Goal: Task Accomplishment & Management: Complete application form

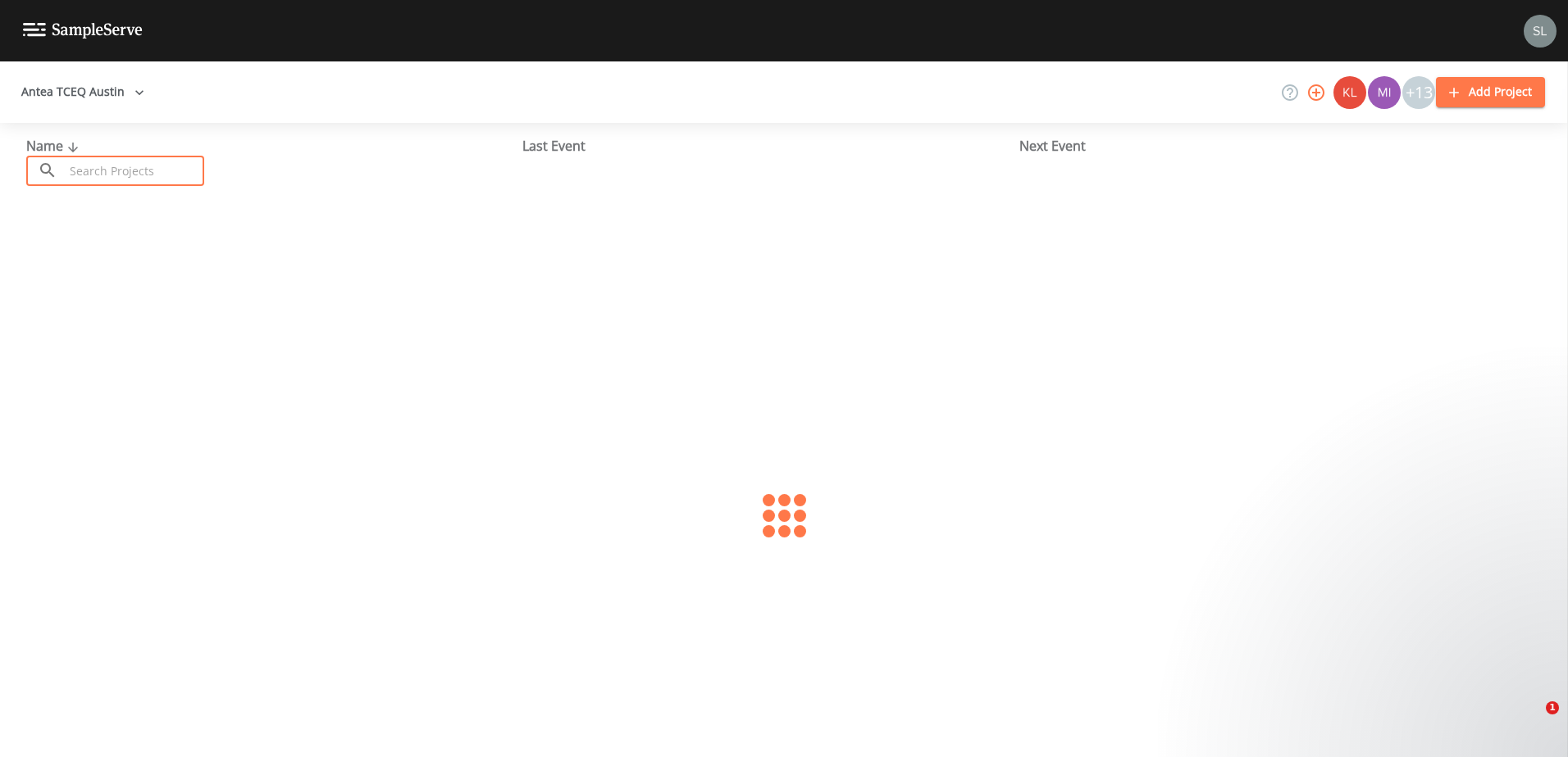
click at [152, 165] on input "text" at bounding box center [134, 171] width 140 height 31
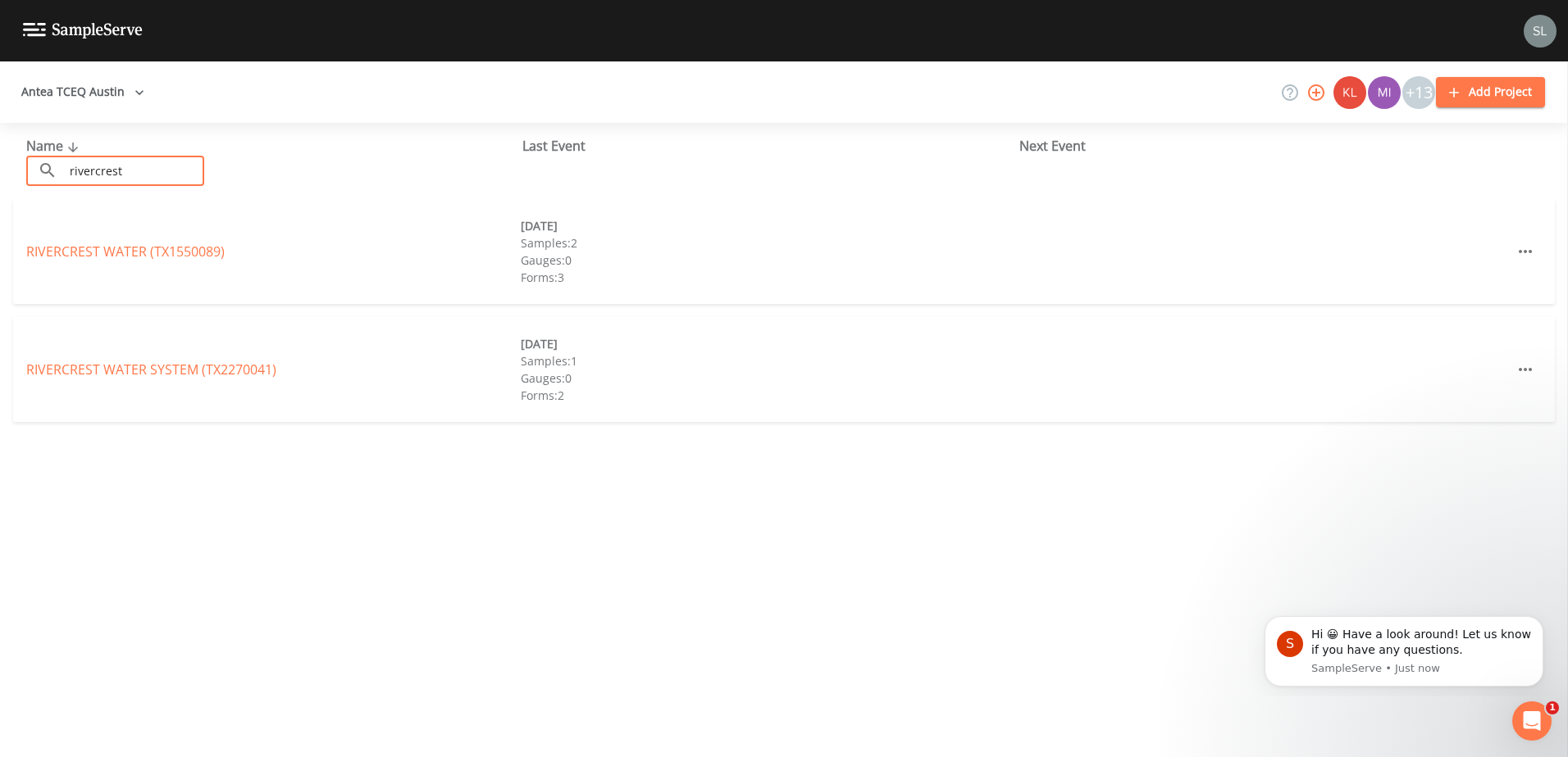
type input "rivercrest"
click at [104, 561] on div "Name ​ rivercrest ​ Last Event Next Event RIVERCREST WATER (TX1550089) [DATE] S…" at bounding box center [784, 440] width 1568 height 635
click at [162, 368] on link "RIVERCREST WATER SYSTEM (TX2270041)" at bounding box center [151, 369] width 250 height 18
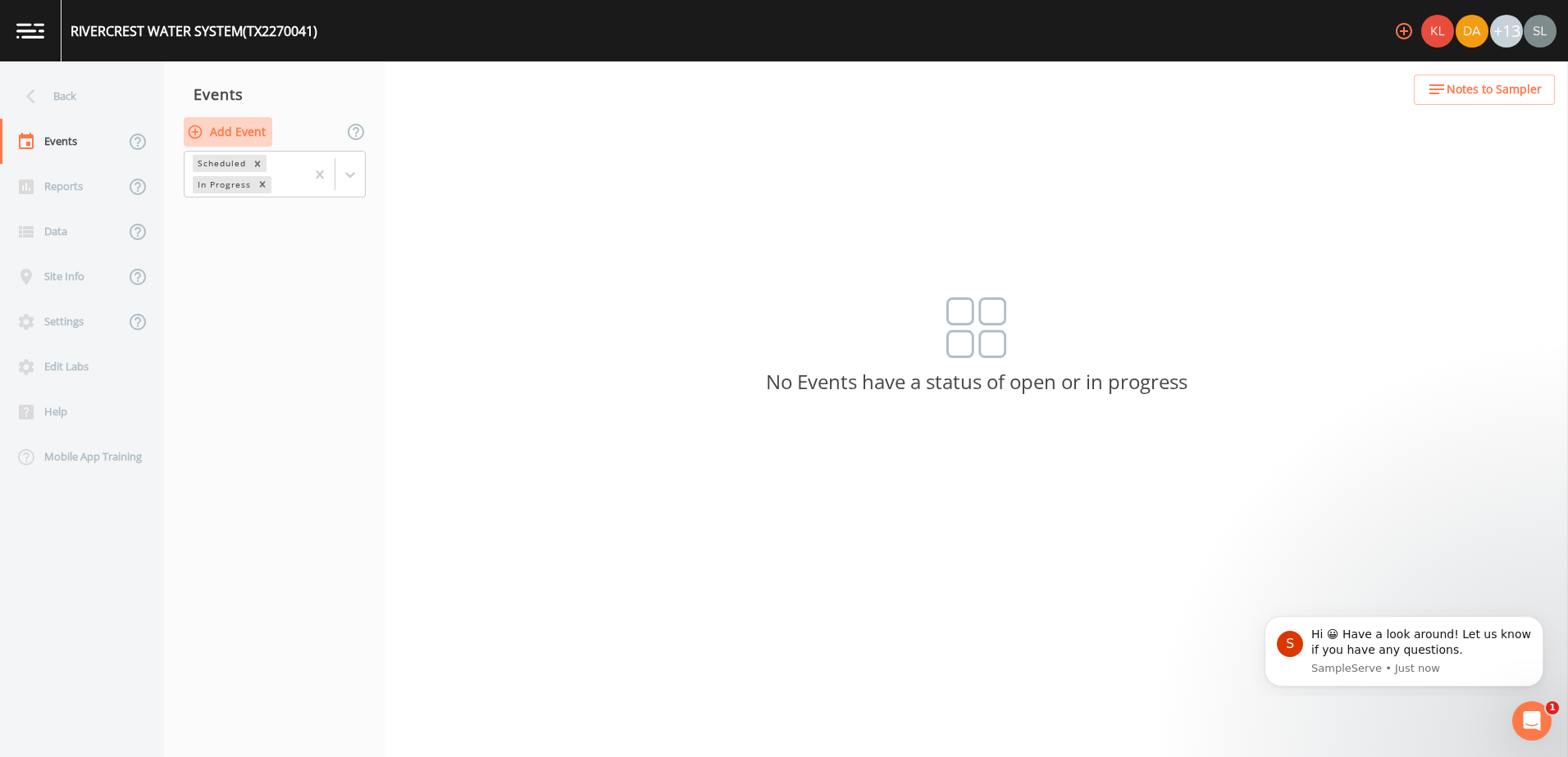
click at [255, 131] on button "Add Event" at bounding box center [227, 133] width 89 height 31
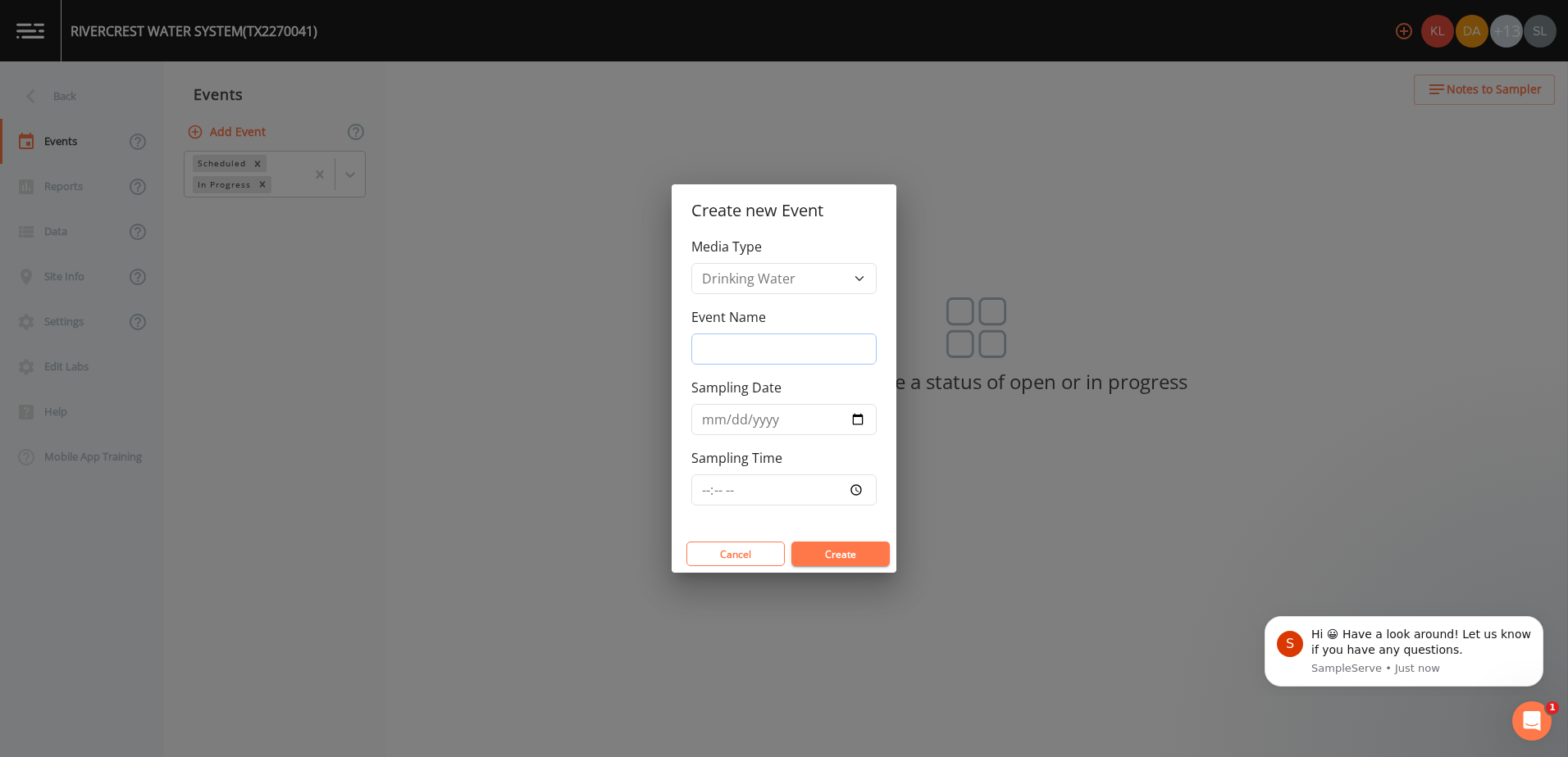
click at [776, 356] on input "Event Name" at bounding box center [784, 349] width 185 height 32
click at [351, 346] on div "Create new Event Media Type Drinking Water Event Name Sampling Date Sampling Ti…" at bounding box center [784, 378] width 1568 height 757
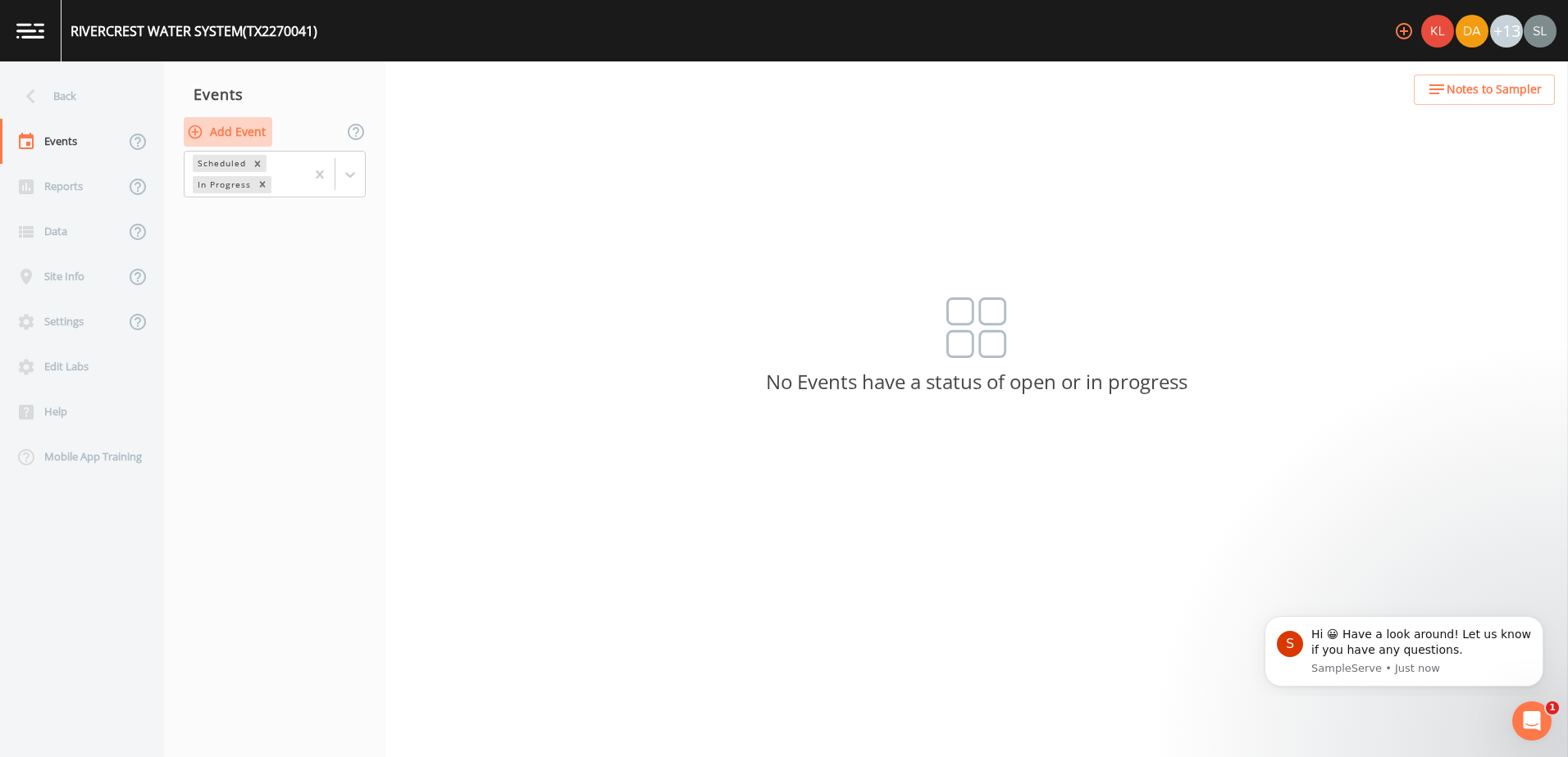
click at [247, 137] on button "Add Event" at bounding box center [227, 133] width 89 height 31
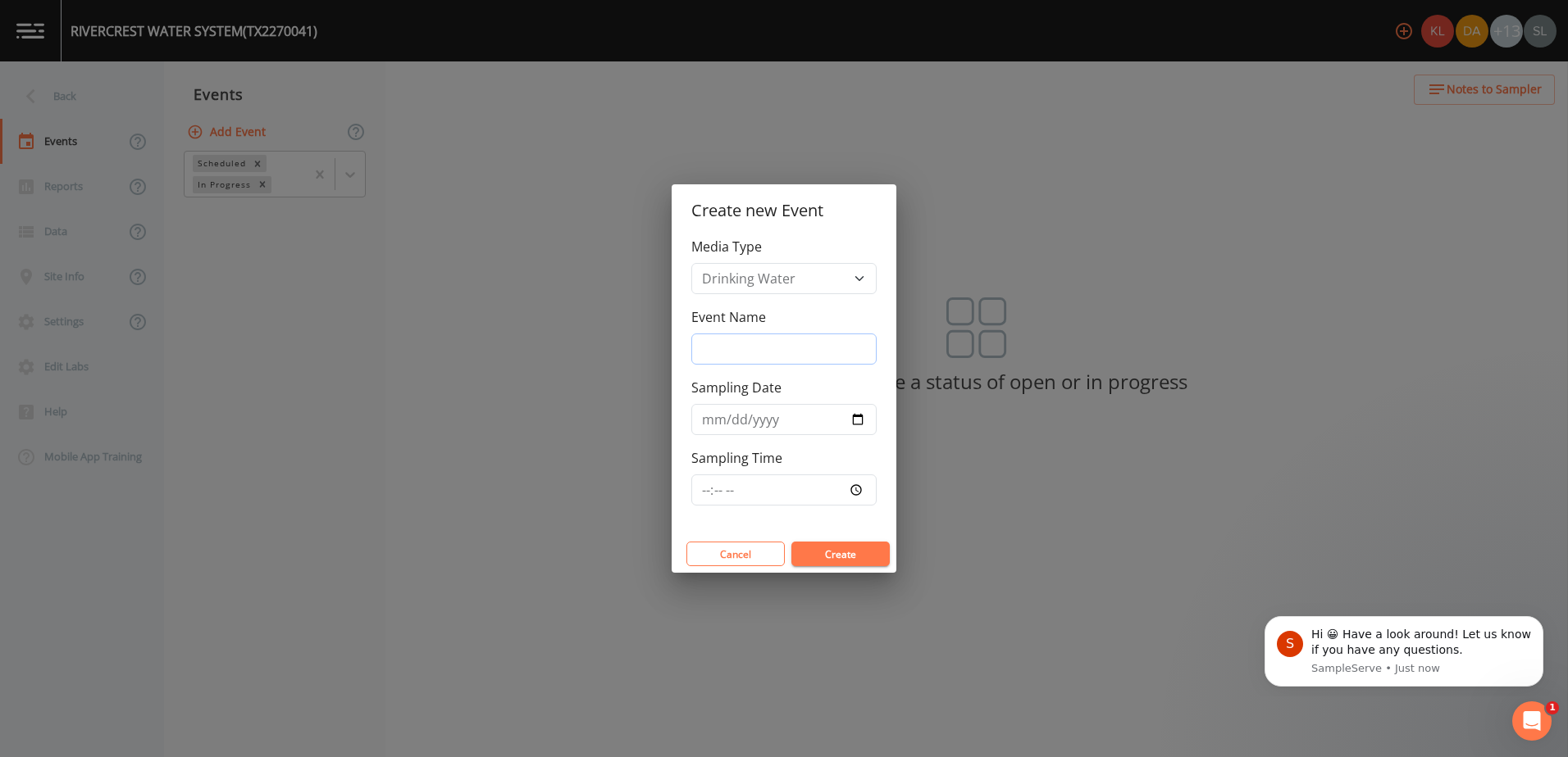
click at [795, 354] on input "Event Name" at bounding box center [784, 349] width 185 height 32
type input "h"
click at [850, 557] on button "Create" at bounding box center [840, 555] width 98 height 25
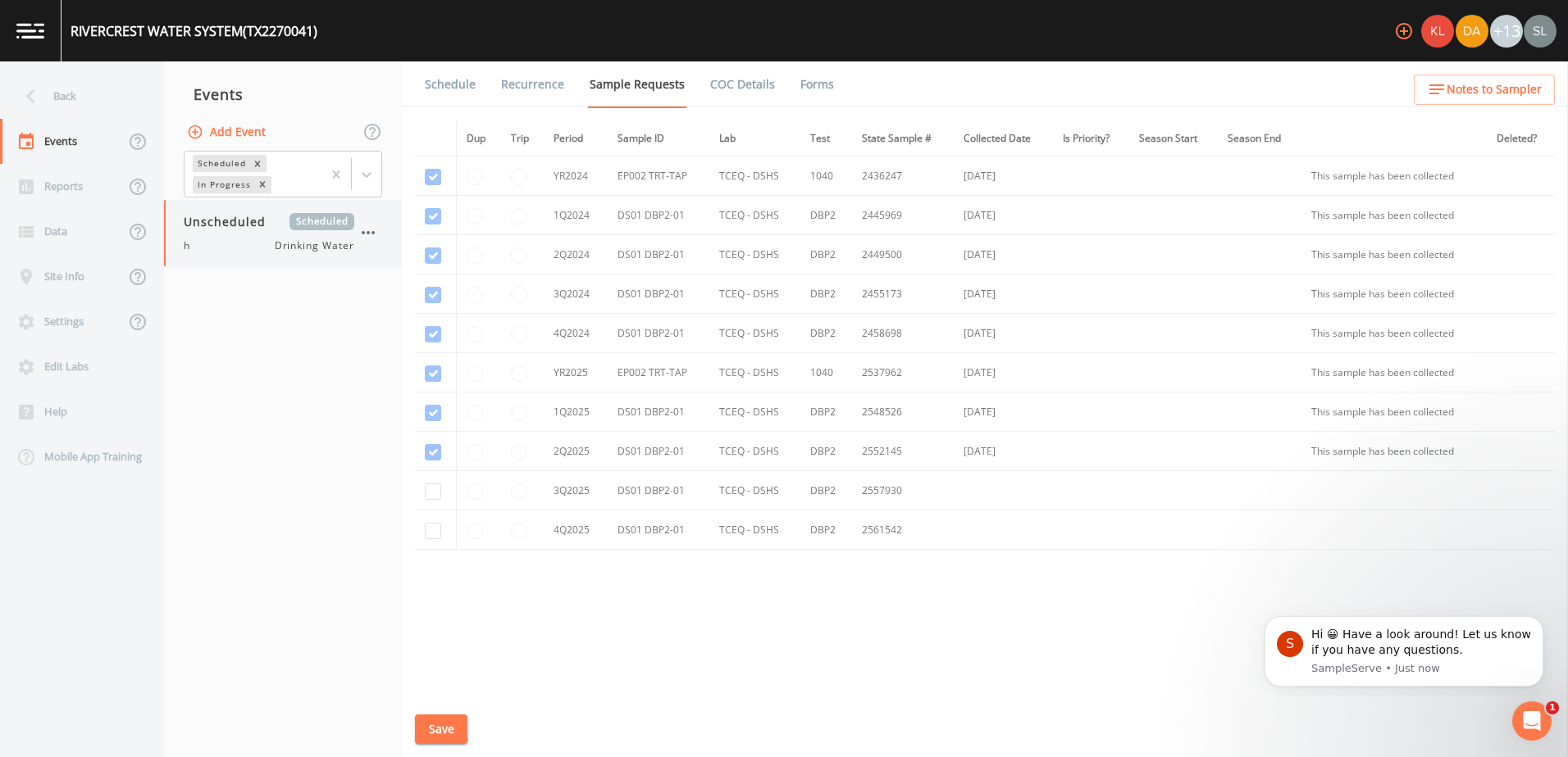
click at [373, 234] on icon "button" at bounding box center [369, 232] width 13 height 3
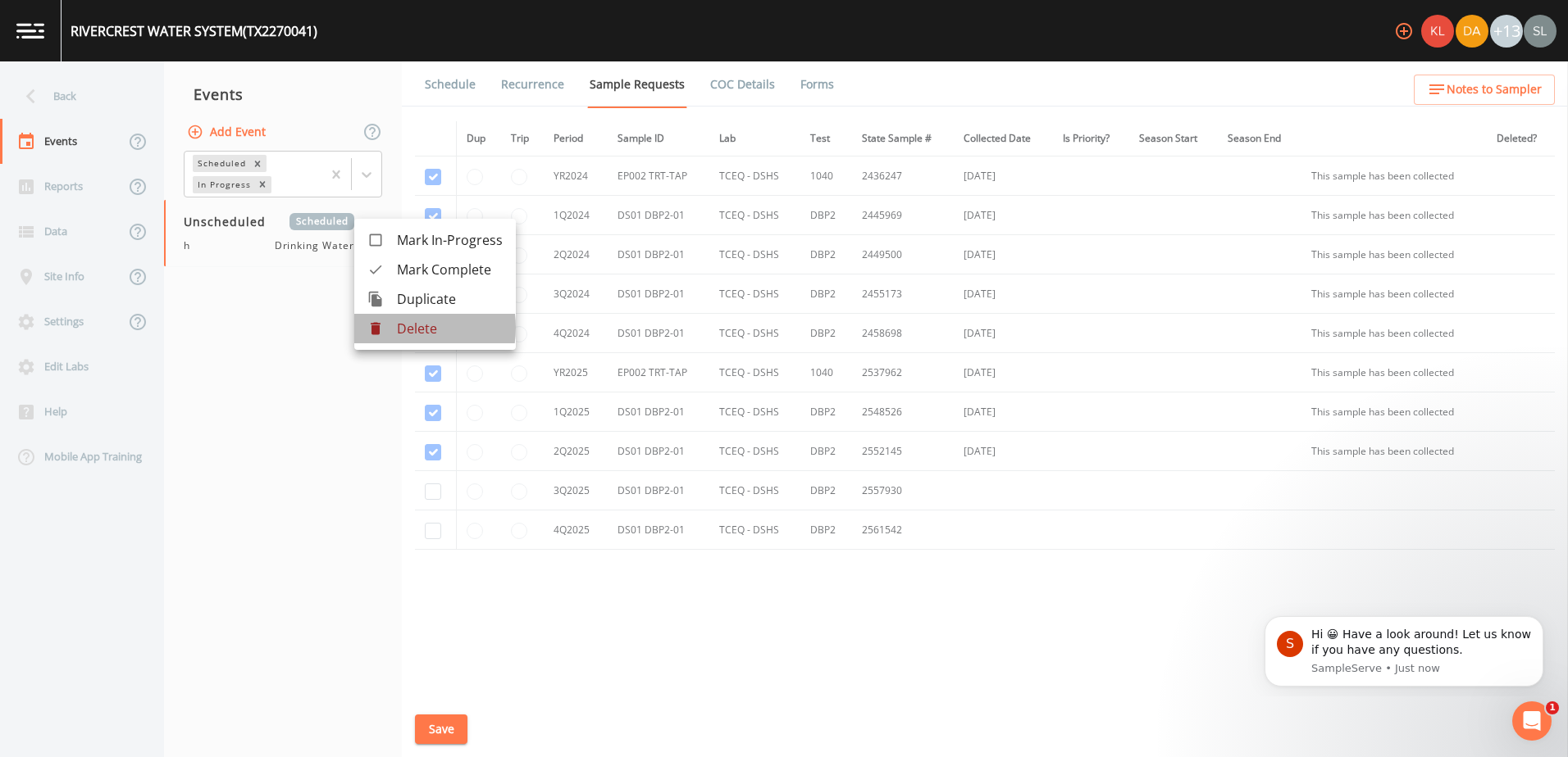
click at [398, 327] on p "Delete" at bounding box center [450, 328] width 106 height 20
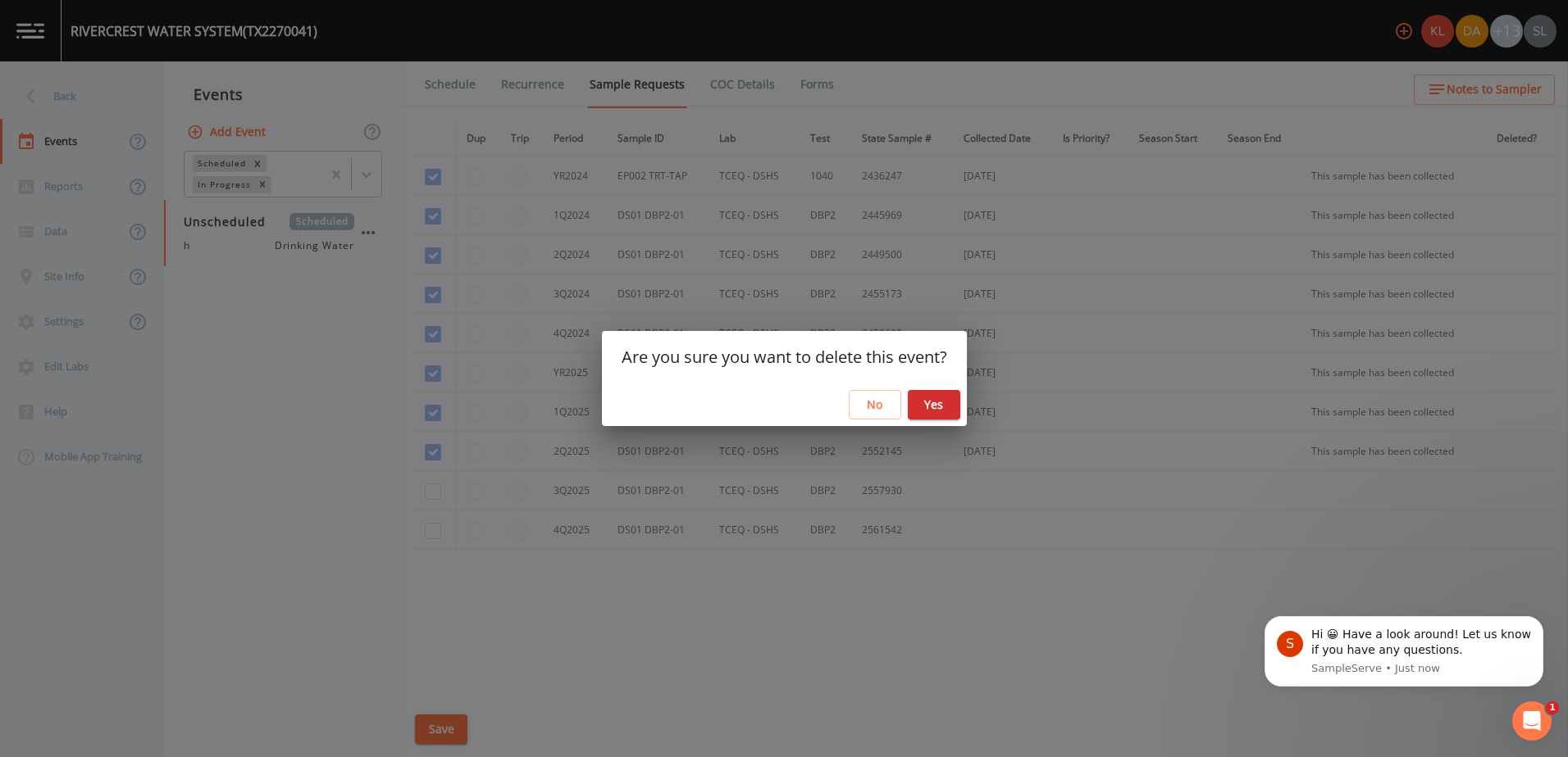
click at [939, 394] on button "Yes" at bounding box center [934, 406] width 53 height 31
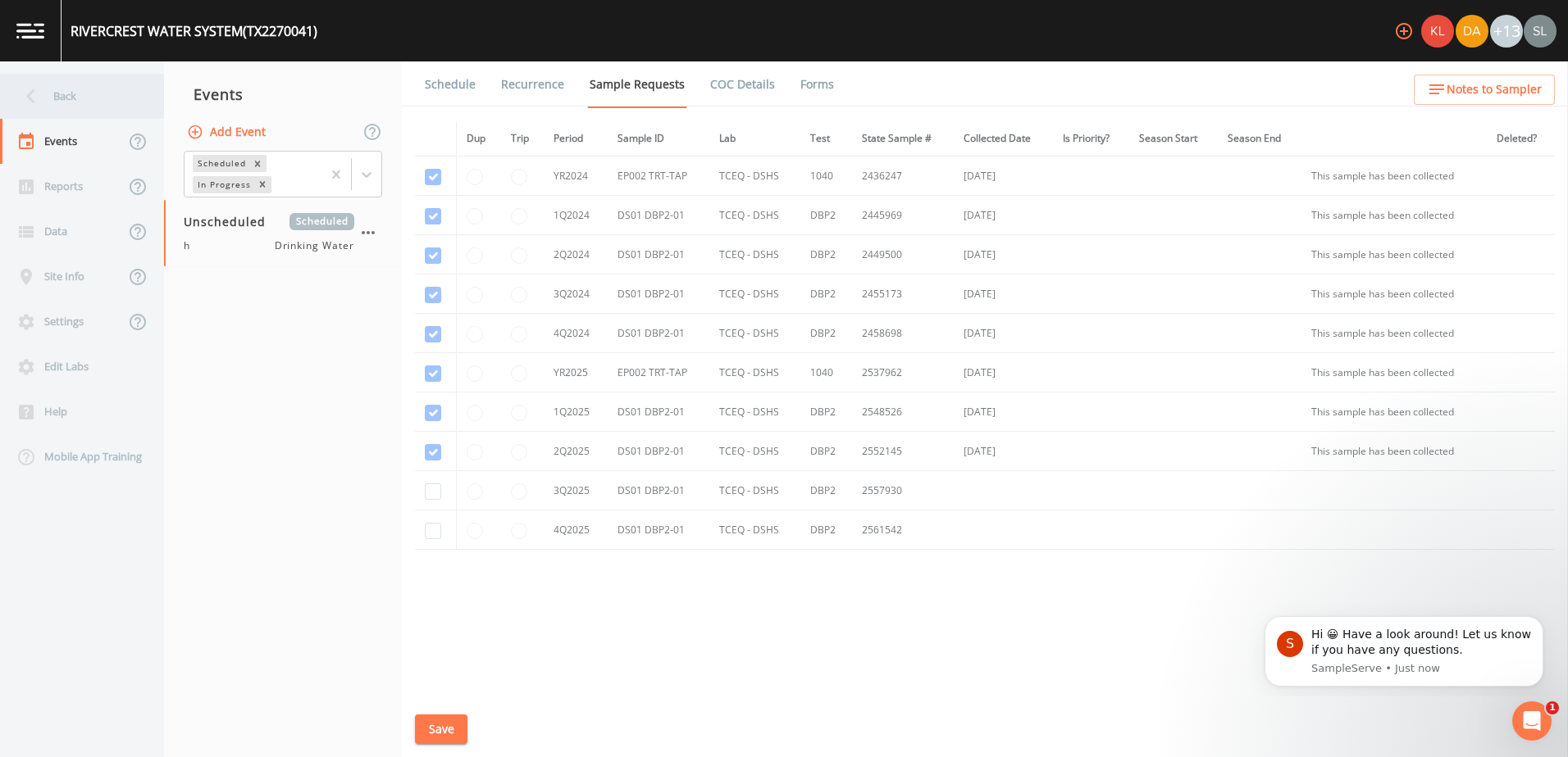
click at [105, 86] on div "Back" at bounding box center [74, 95] width 148 height 45
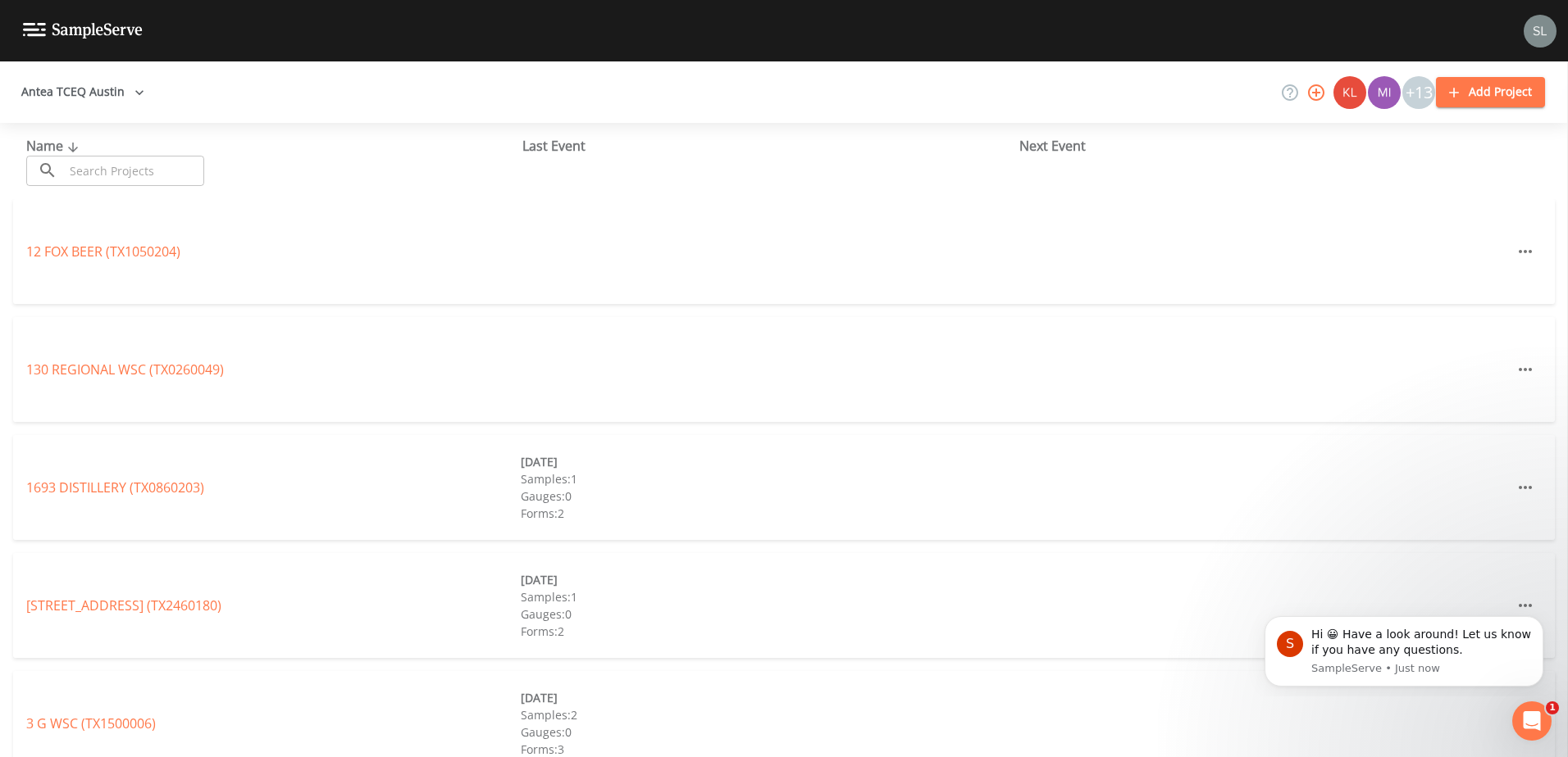
click at [198, 199] on div "Name ​ ​ Last Event Next Event" at bounding box center [784, 161] width 1568 height 76
click at [189, 176] on input "text" at bounding box center [134, 171] width 140 height 31
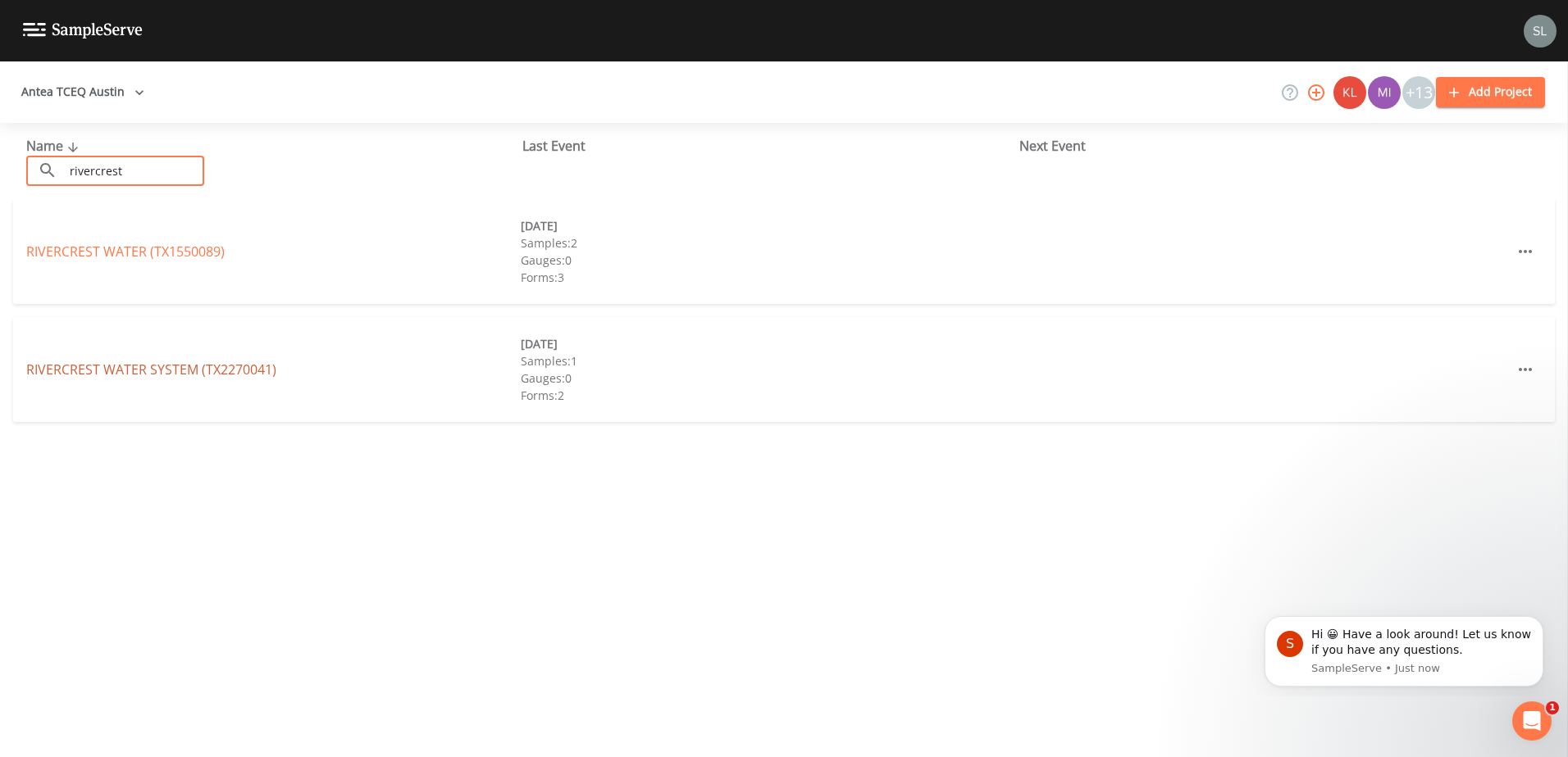
type input "rivercrest"
click at [145, 367] on link "RIVERCREST WATER SYSTEM (TX2270041)" at bounding box center [151, 369] width 250 height 18
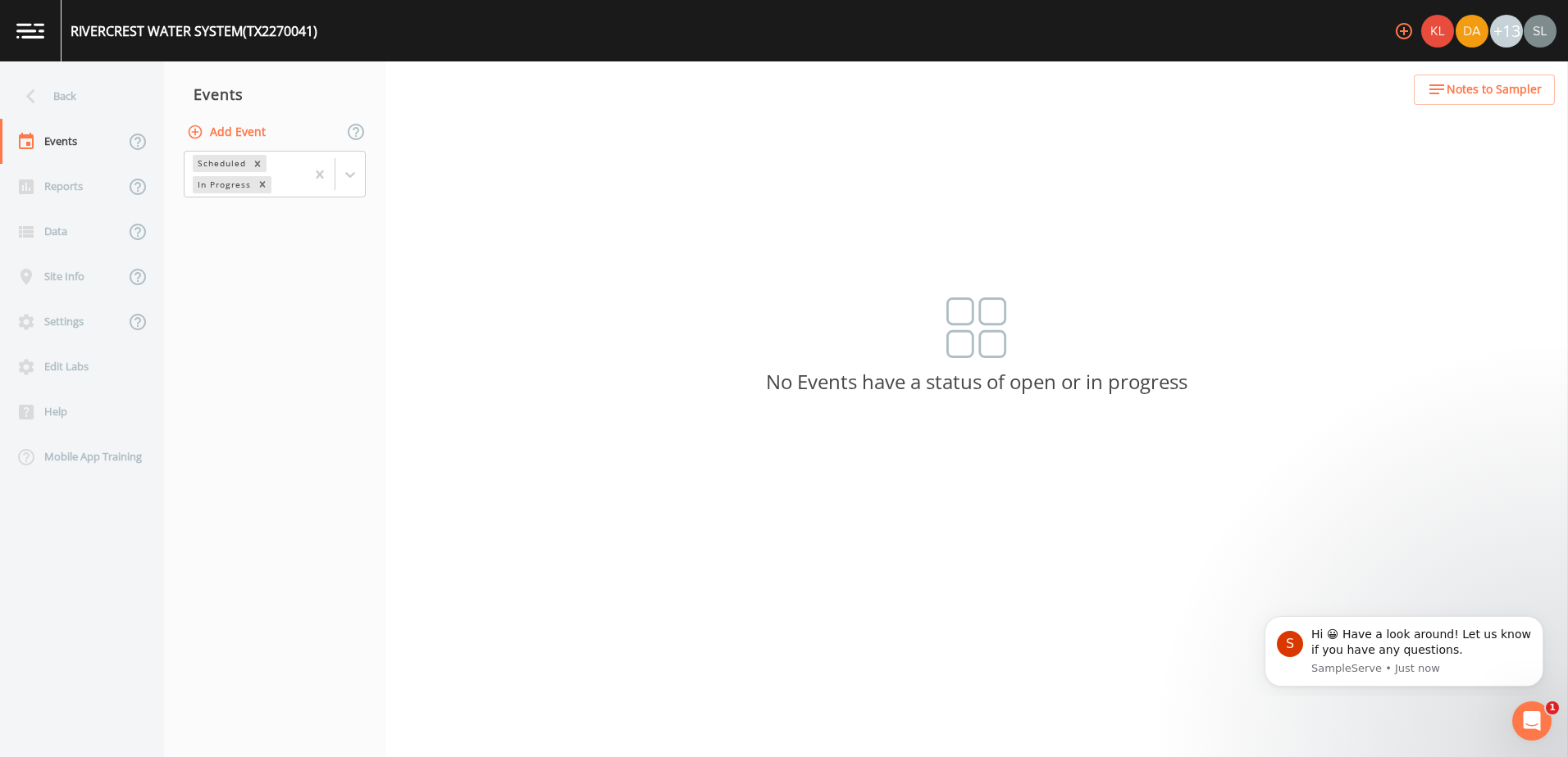
click at [258, 127] on button "Add Event" at bounding box center [227, 133] width 89 height 31
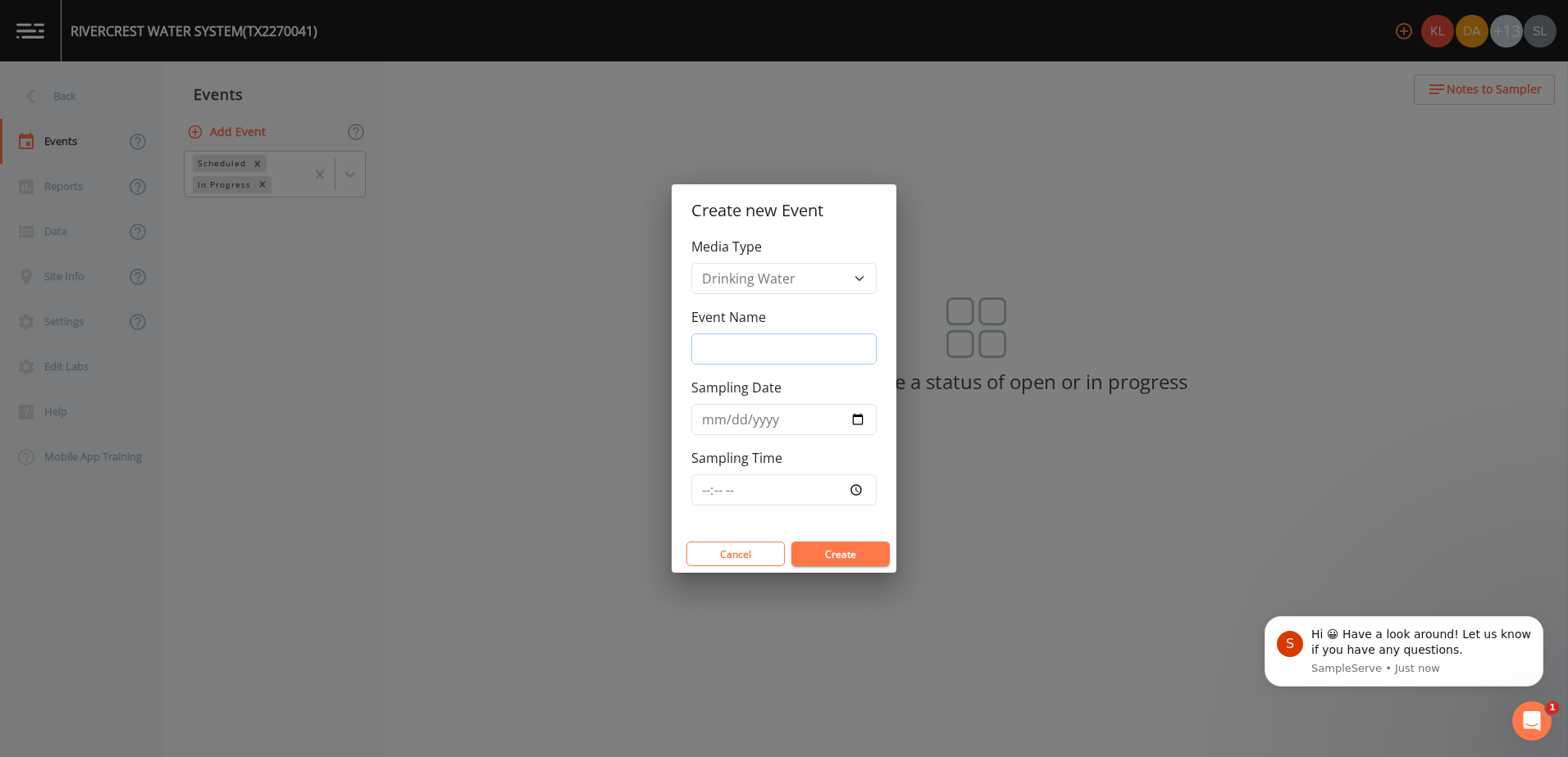
click at [828, 361] on input "Event Name" at bounding box center [784, 349] width 185 height 32
type input "[DATE]"
click at [858, 421] on input "Sampling Date" at bounding box center [784, 419] width 185 height 32
type input "[DATE]"
click at [841, 561] on button "Create" at bounding box center [840, 555] width 98 height 25
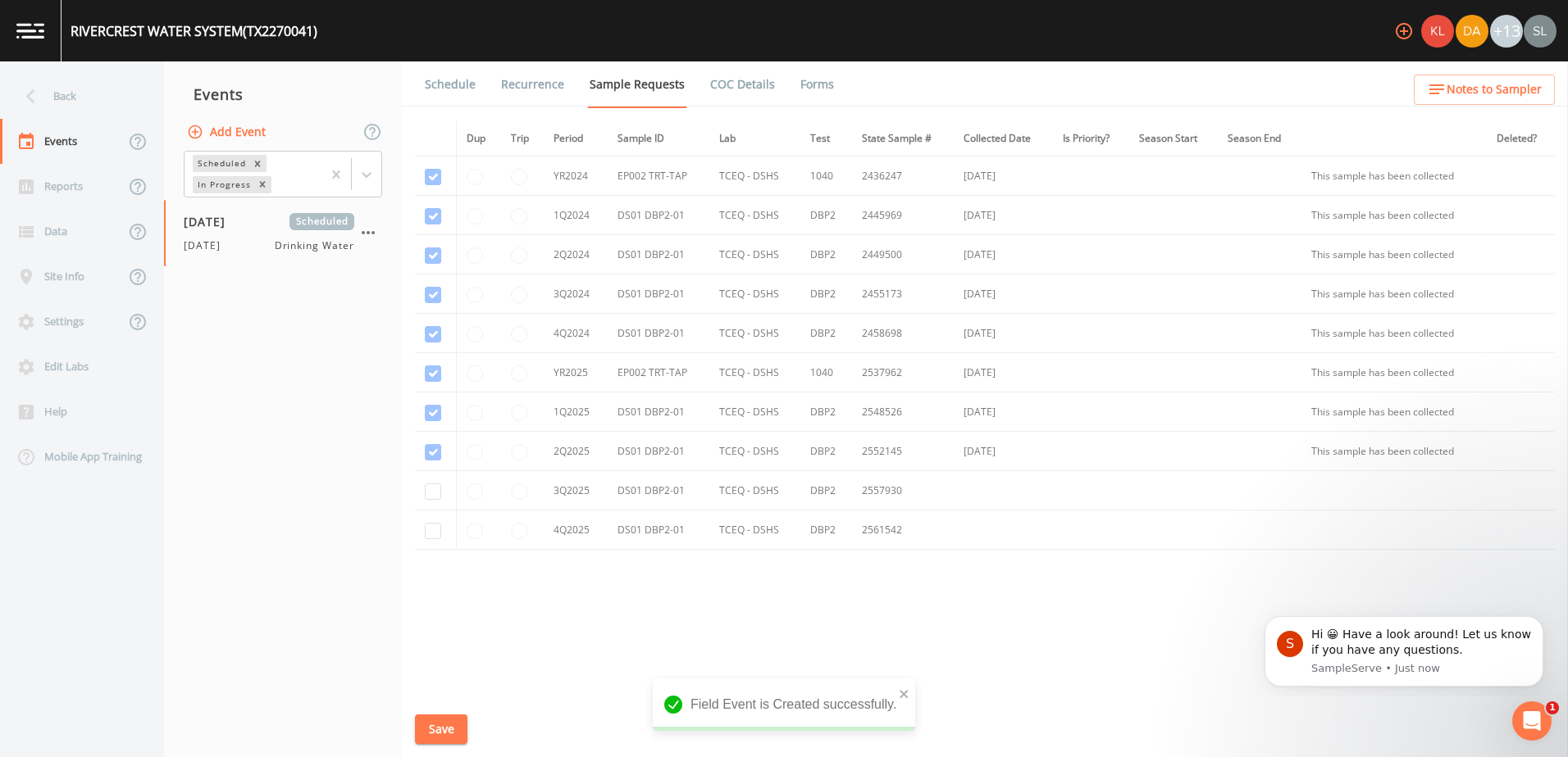
click at [421, 491] on td at bounding box center [436, 491] width 42 height 39
click at [430, 491] on input "checkbox" at bounding box center [433, 492] width 16 height 16
checkbox input "true"
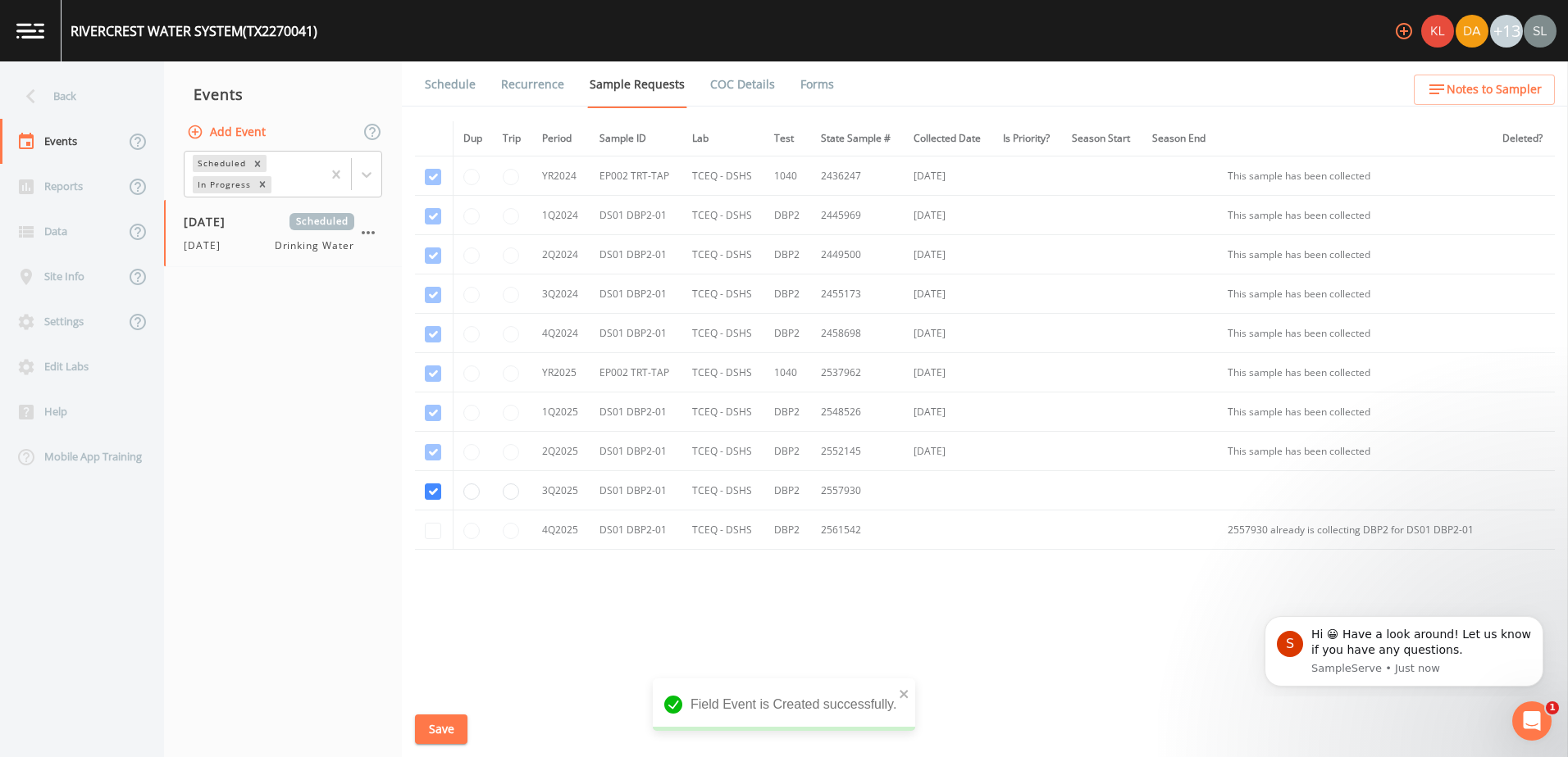
click at [471, 78] on link "Schedule" at bounding box center [450, 84] width 55 height 46
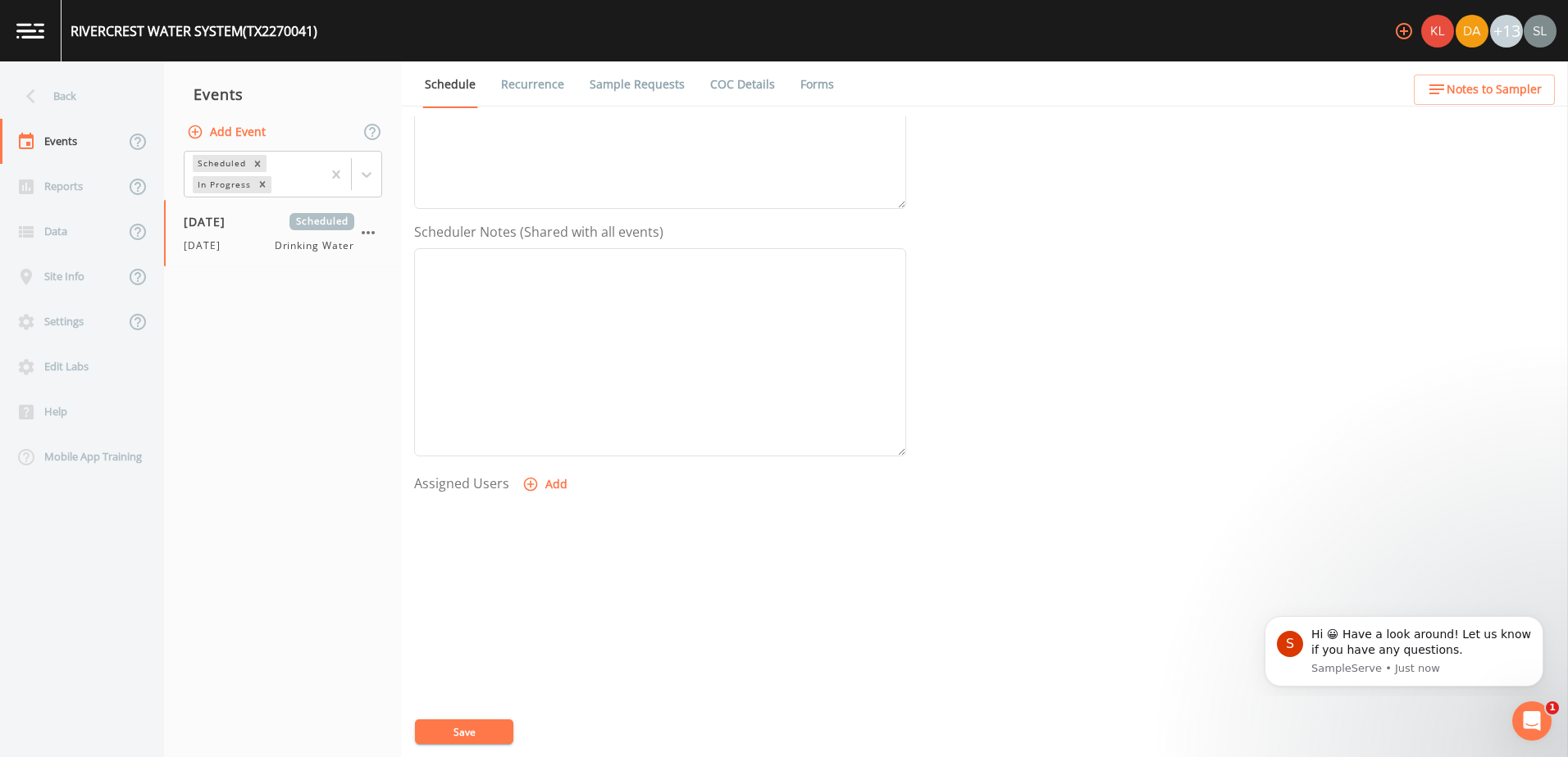
scroll to position [399, 0]
click at [540, 431] on button "Add" at bounding box center [547, 439] width 55 height 31
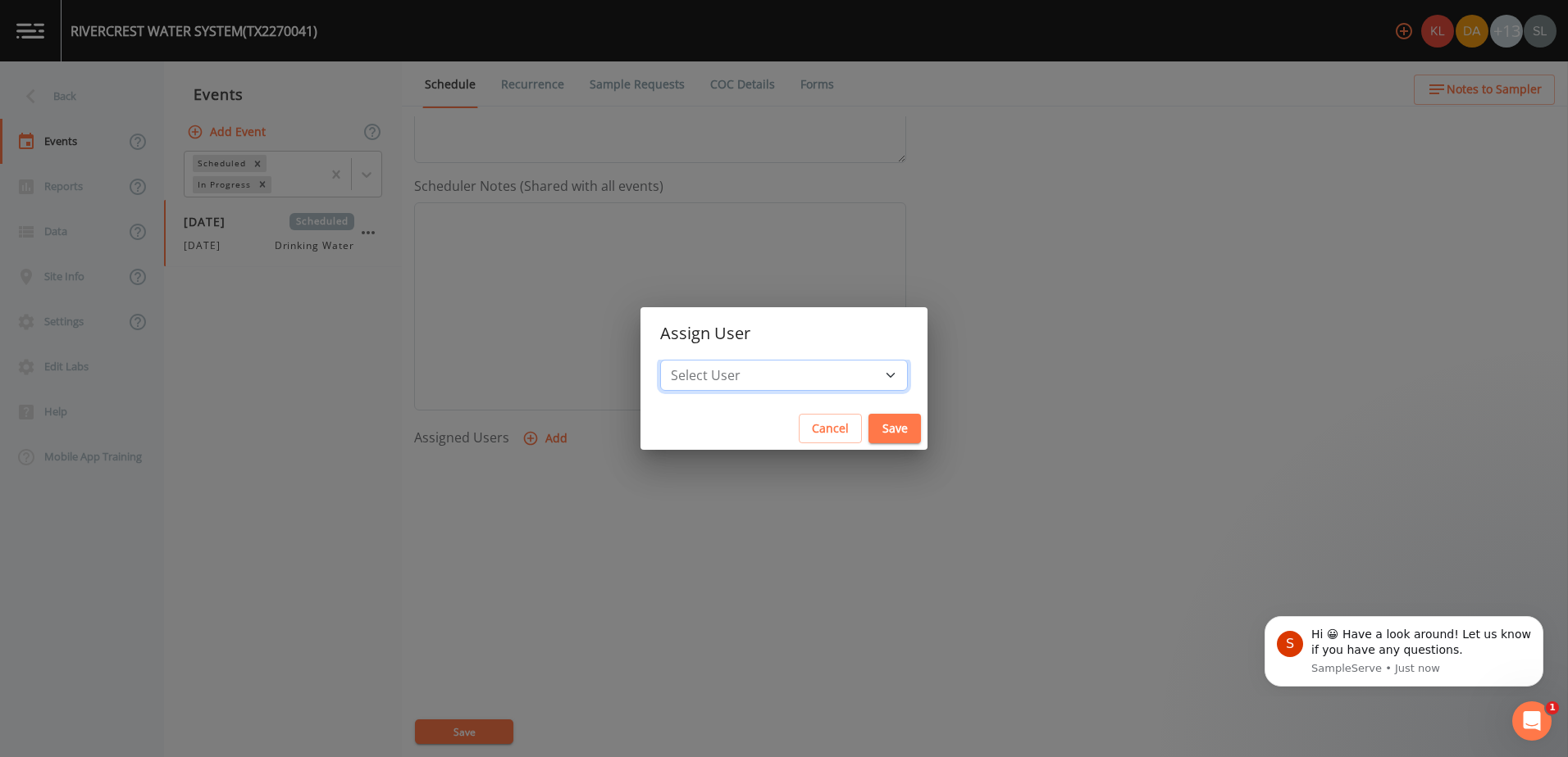
click at [840, 372] on select "Select User [PERSON_NAME] [PERSON_NAME] [PERSON_NAME] [PERSON_NAME] [PERSON_NAM…" at bounding box center [783, 375] width 247 height 32
click at [818, 380] on select "Select User [PERSON_NAME] [PERSON_NAME] [PERSON_NAME] [PERSON_NAME] [PERSON_NAM…" at bounding box center [783, 375] width 247 height 32
click at [844, 383] on select "Select User [PERSON_NAME] [PERSON_NAME] [PERSON_NAME] [PERSON_NAME] [PERSON_NAM…" at bounding box center [783, 375] width 247 height 32
select select "0023e953-f3f1-45db-ad64-8e5cfc113843"
click at [711, 360] on select "Select User [PERSON_NAME] [PERSON_NAME] [PERSON_NAME] [PERSON_NAME] [PERSON_NAM…" at bounding box center [783, 375] width 247 height 32
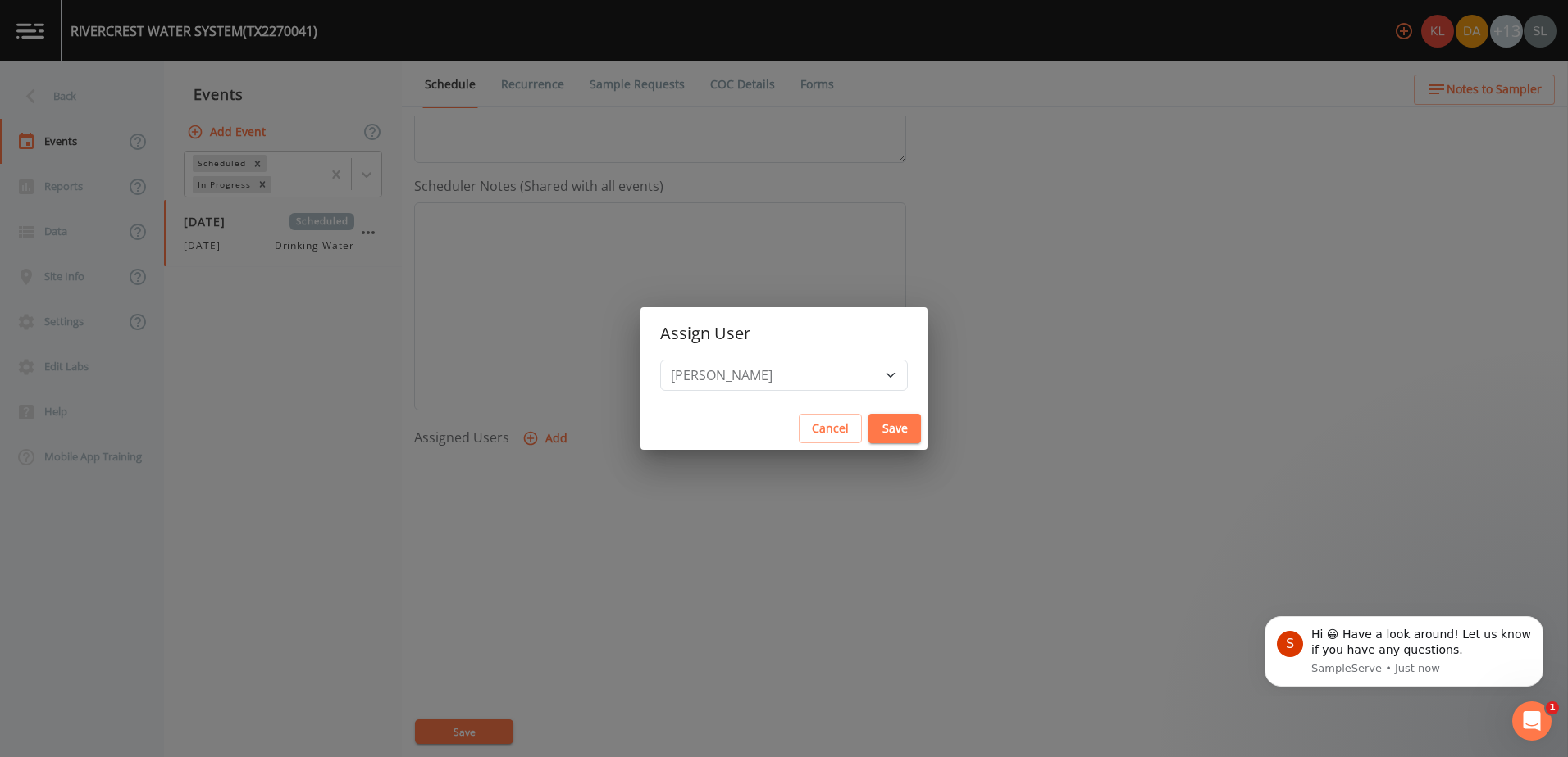
click at [868, 431] on button "Save" at bounding box center [894, 430] width 53 height 31
select select
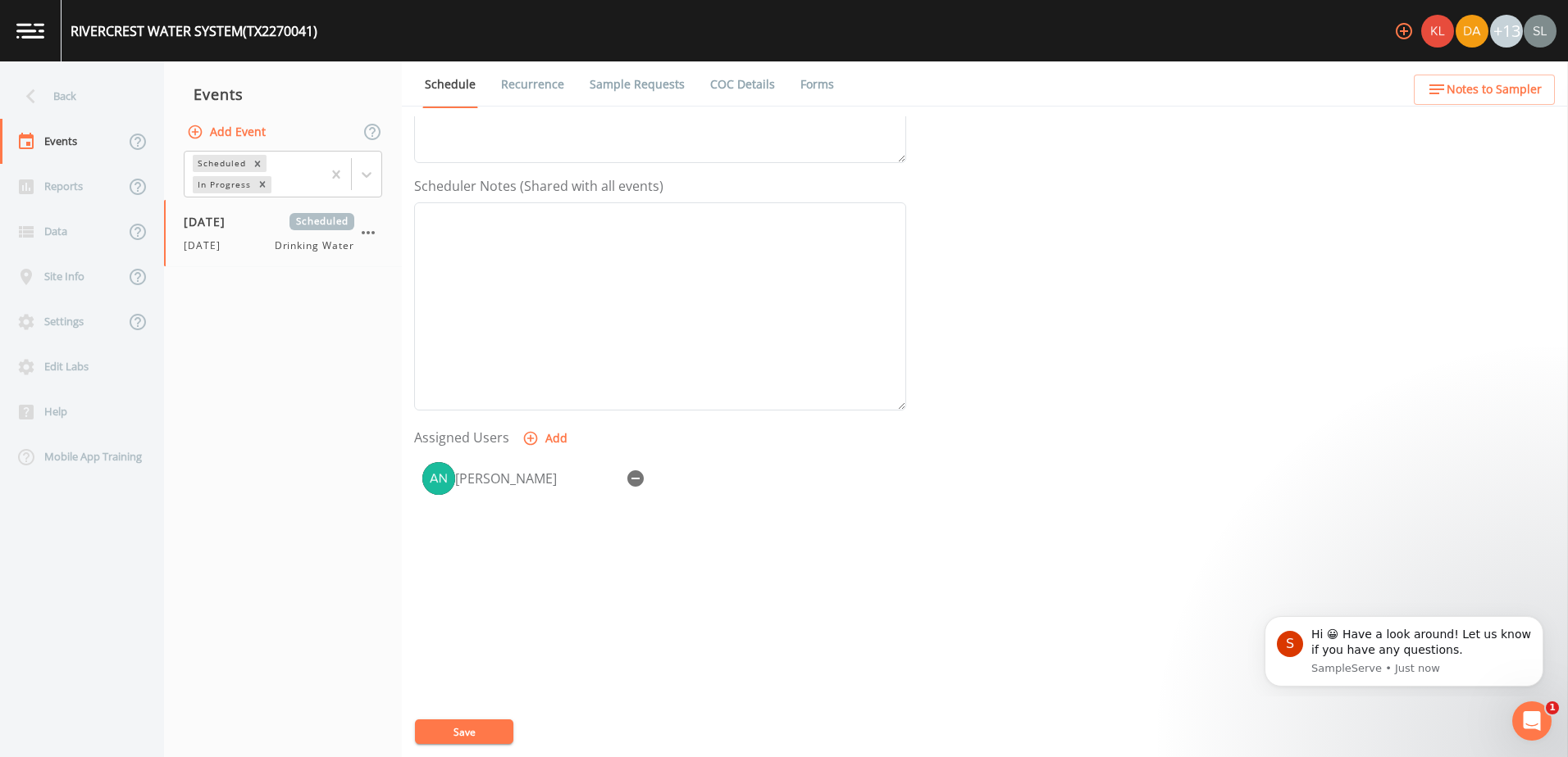
click at [498, 724] on button "Save" at bounding box center [464, 732] width 98 height 25
click at [123, 99] on div "Back" at bounding box center [74, 95] width 148 height 45
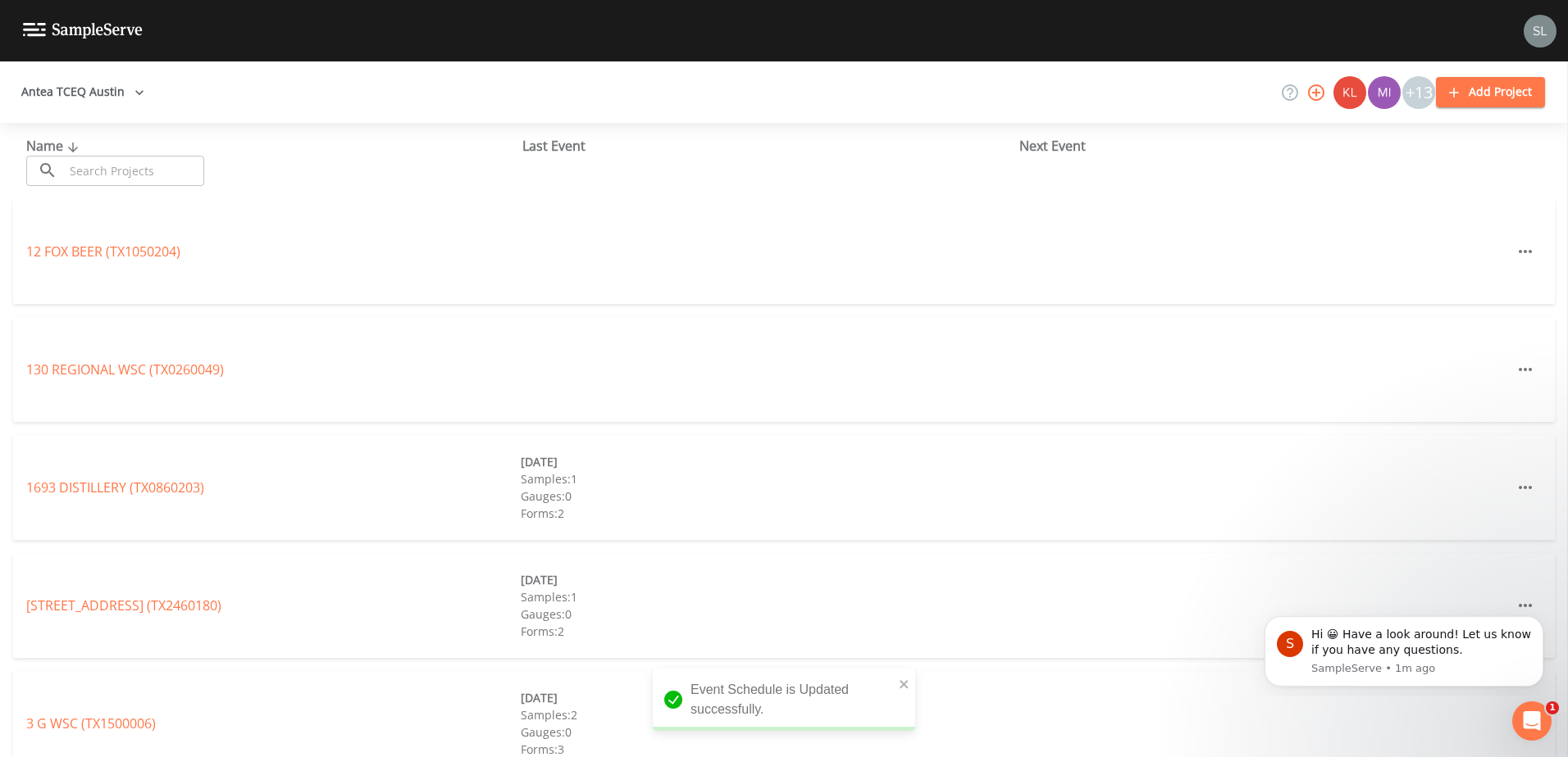
click at [171, 179] on input "text" at bounding box center [134, 171] width 140 height 31
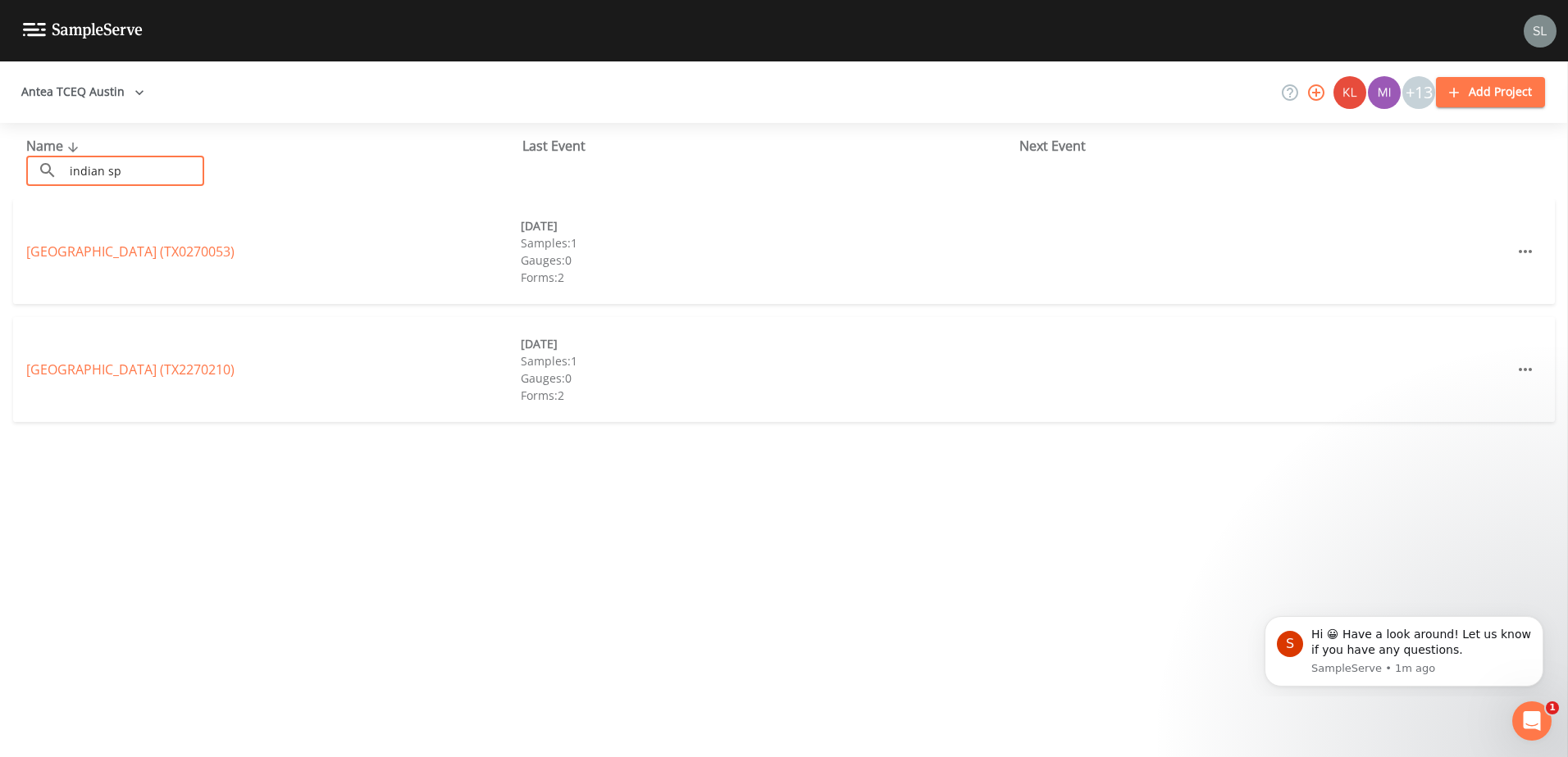
type input "indian sp"
click at [177, 370] on link "[GEOGRAPHIC_DATA] (TX2270210)" at bounding box center [130, 369] width 208 height 18
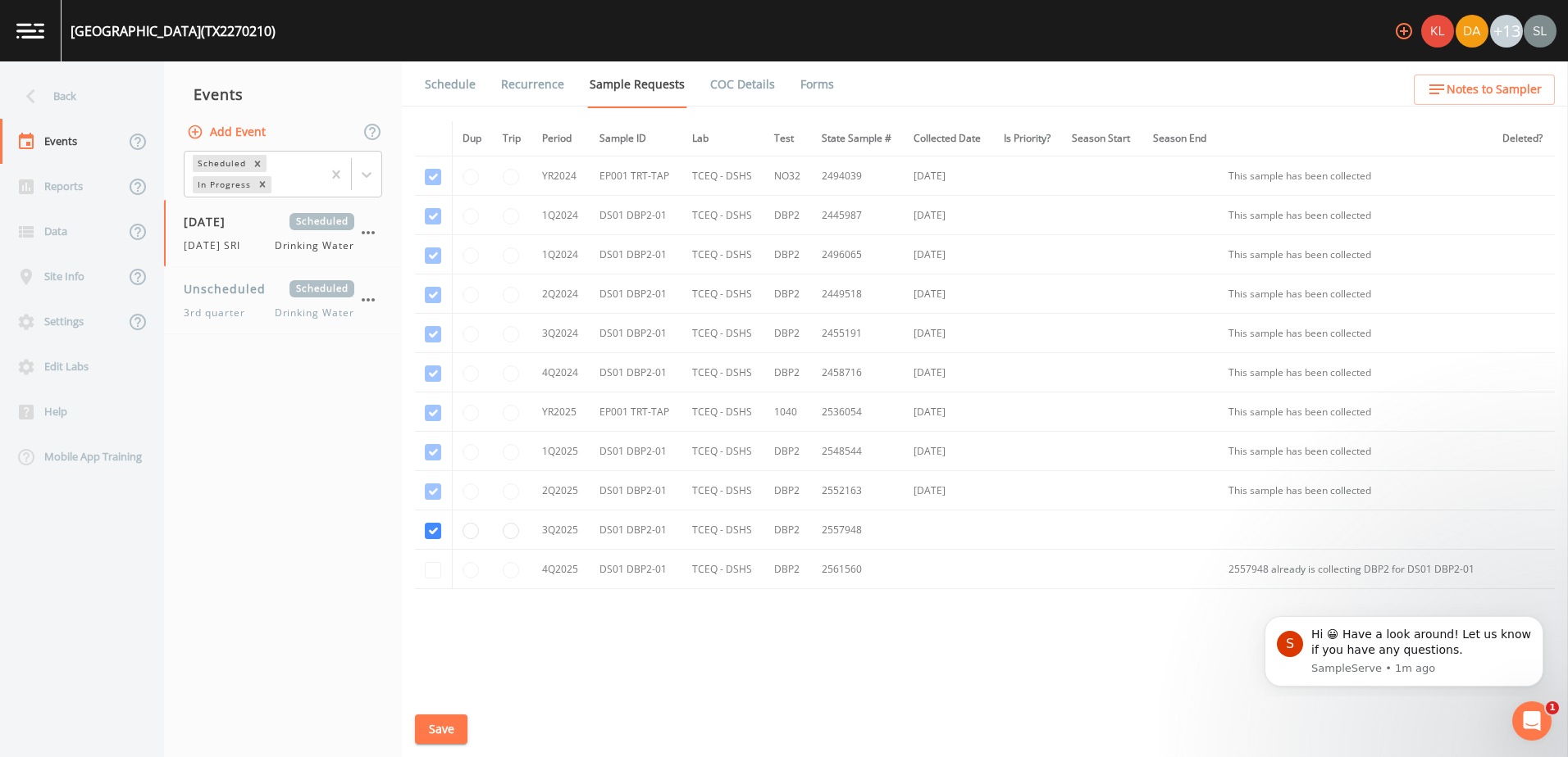
drag, startPoint x: 235, startPoint y: 116, endPoint x: 240, endPoint y: 124, distance: 9.4
click at [235, 116] on div "Add Event" at bounding box center [283, 132] width 238 height 34
click at [241, 126] on button "Add Event" at bounding box center [227, 133] width 89 height 31
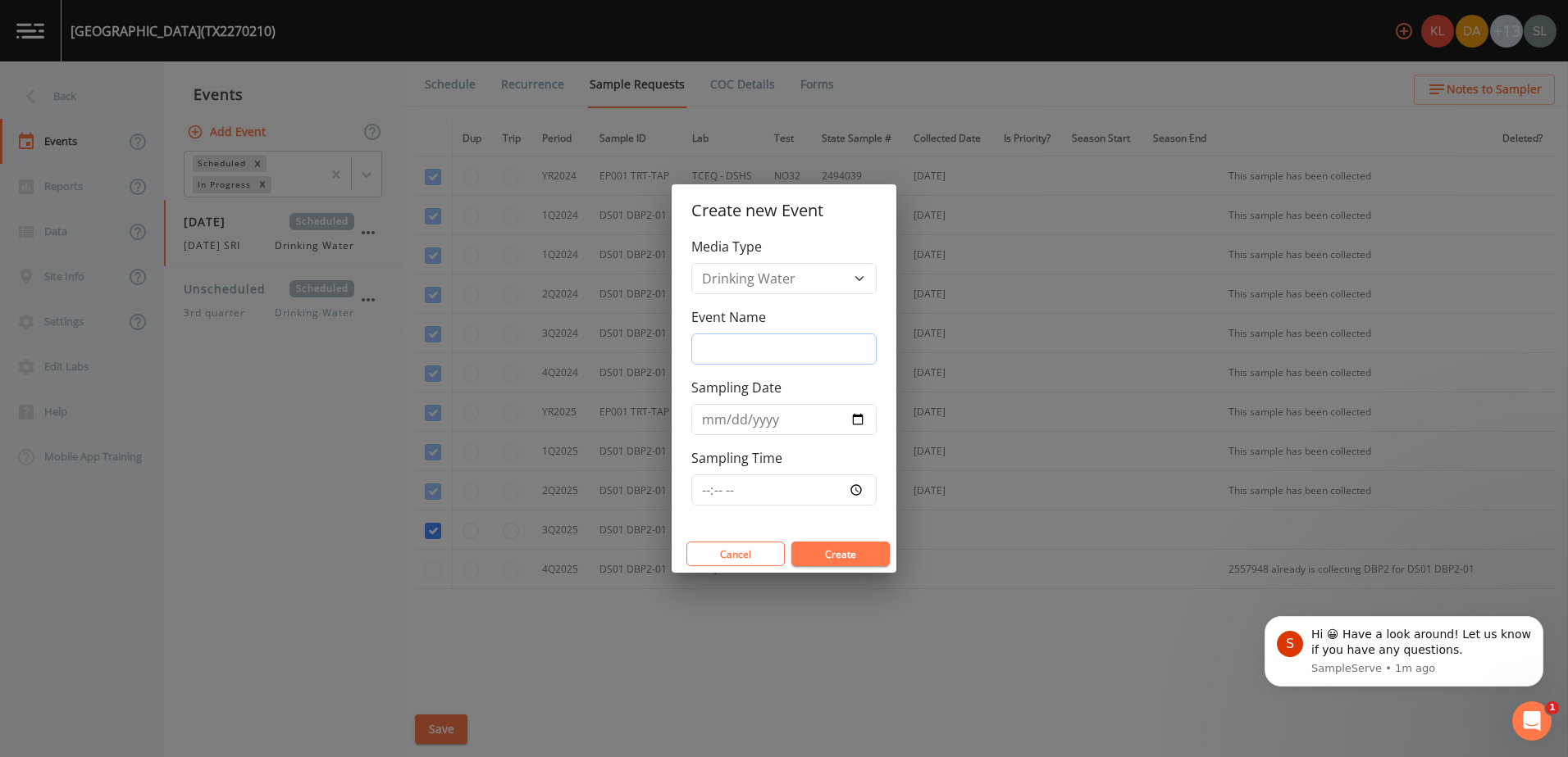
click at [816, 349] on input "Event Name" at bounding box center [784, 349] width 185 height 32
type input "[DATE]"
click at [836, 327] on div "Event Name [DATE]" at bounding box center [784, 336] width 185 height 57
click at [860, 412] on input "Sampling Date" at bounding box center [784, 419] width 185 height 32
type input "[DATE]"
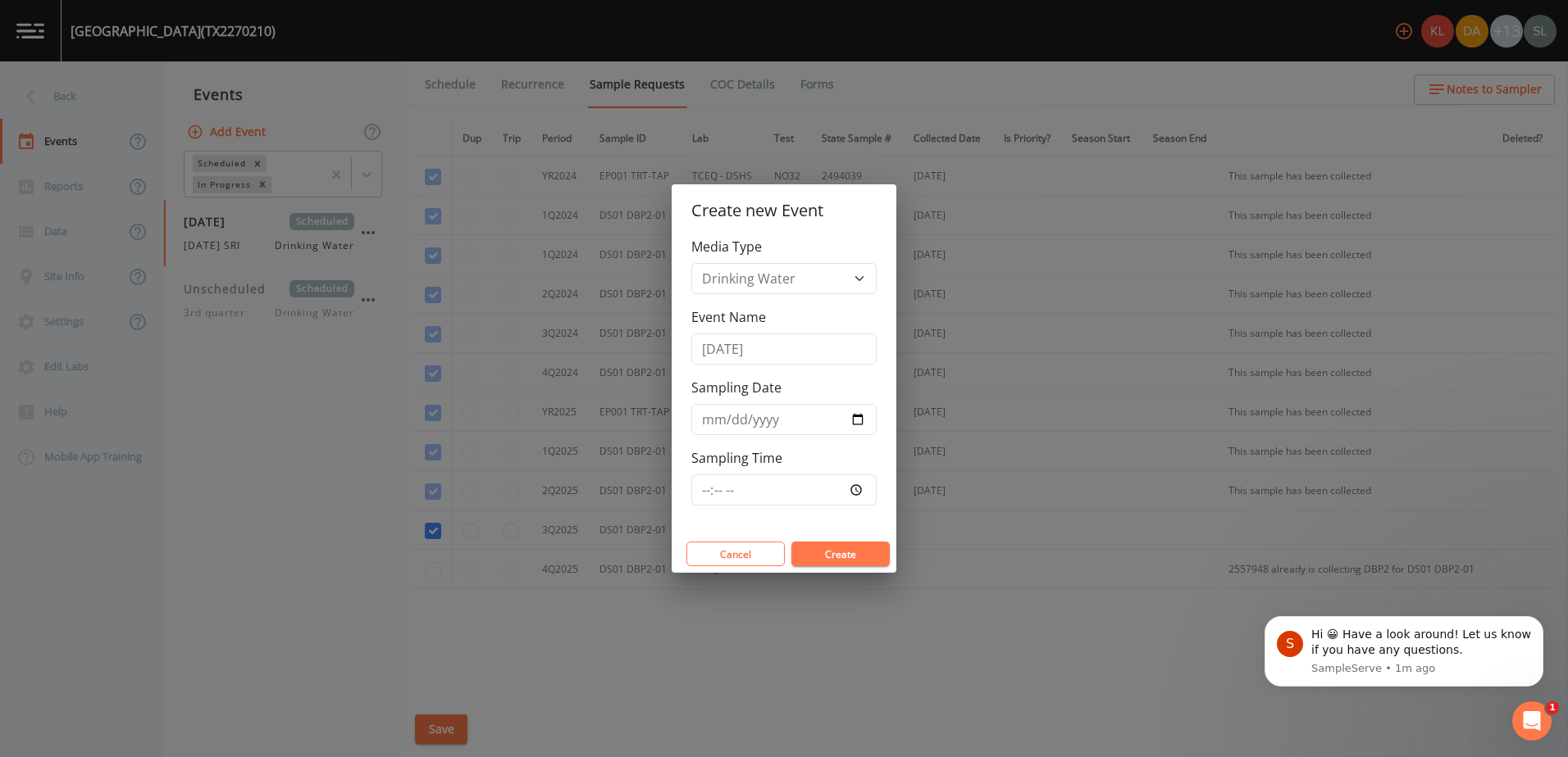
click at [844, 546] on button "Create" at bounding box center [840, 555] width 98 height 25
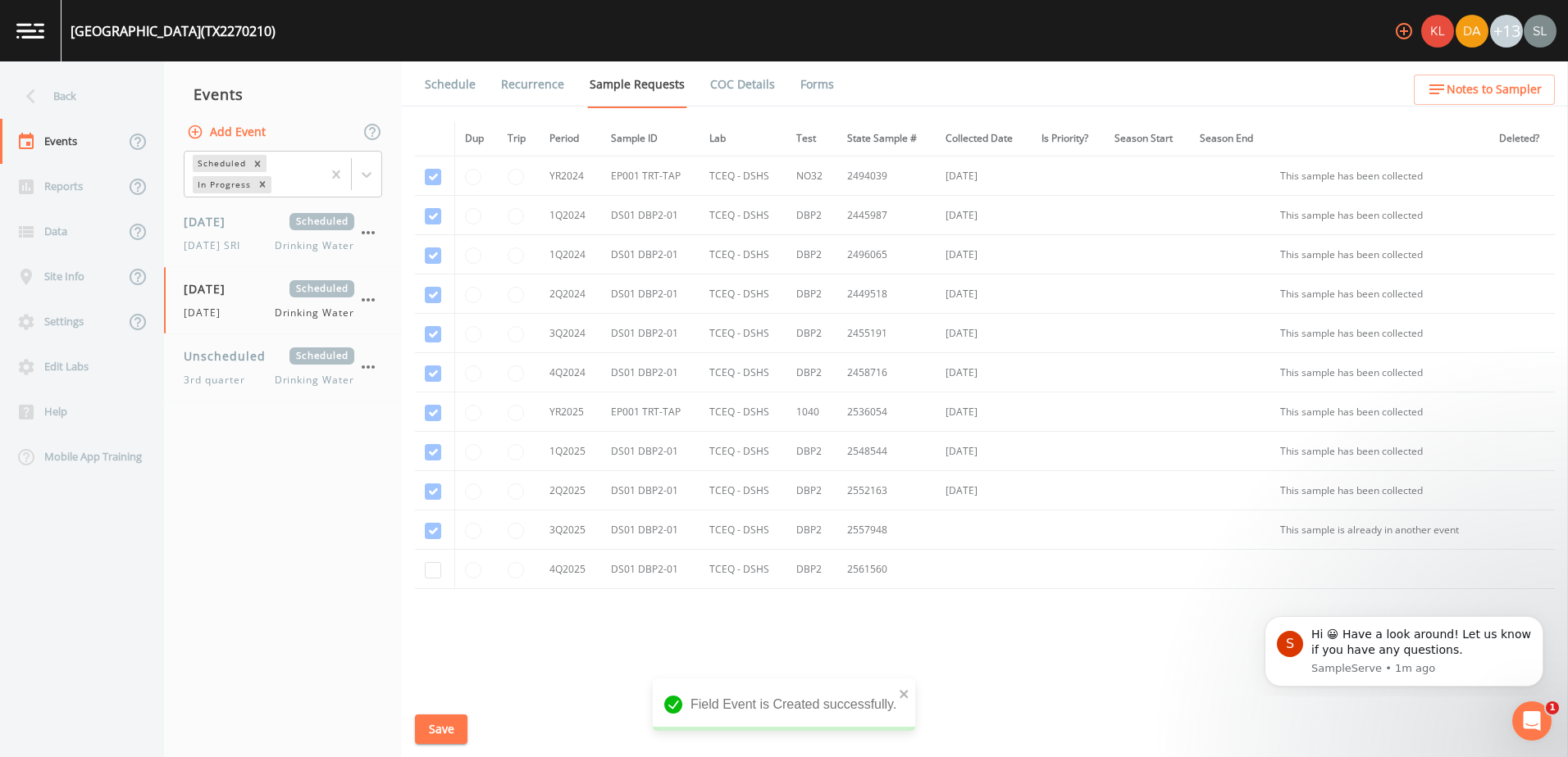
click at [433, 535] on td at bounding box center [435, 530] width 40 height 39
click at [244, 237] on div "[DATE] Scheduled [DATE] SRI Drinking Water" at bounding box center [268, 233] width 171 height 40
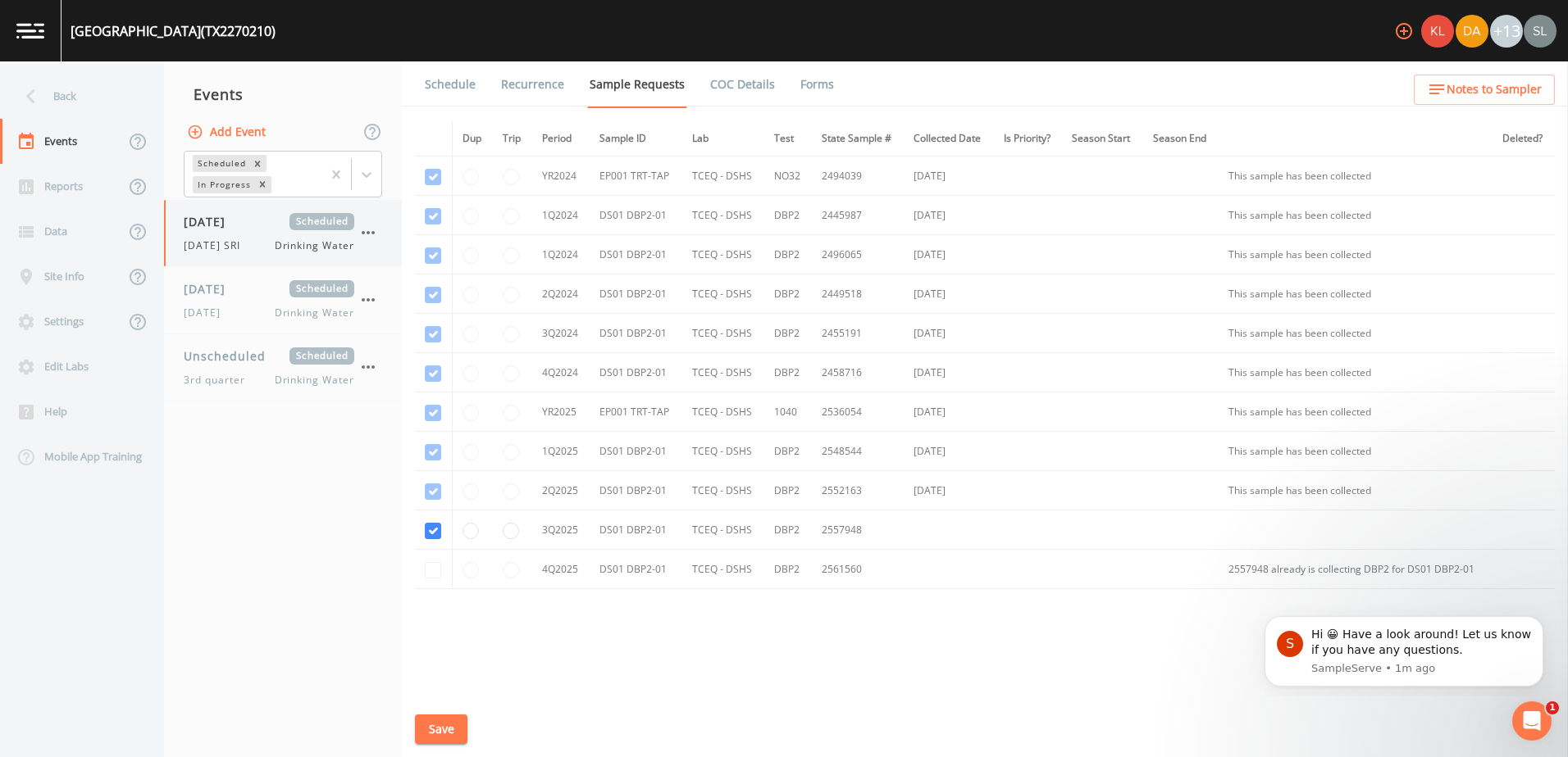
click at [222, 218] on span "[DATE]" at bounding box center [210, 221] width 53 height 17
click at [437, 77] on link "Schedule" at bounding box center [450, 84] width 55 height 46
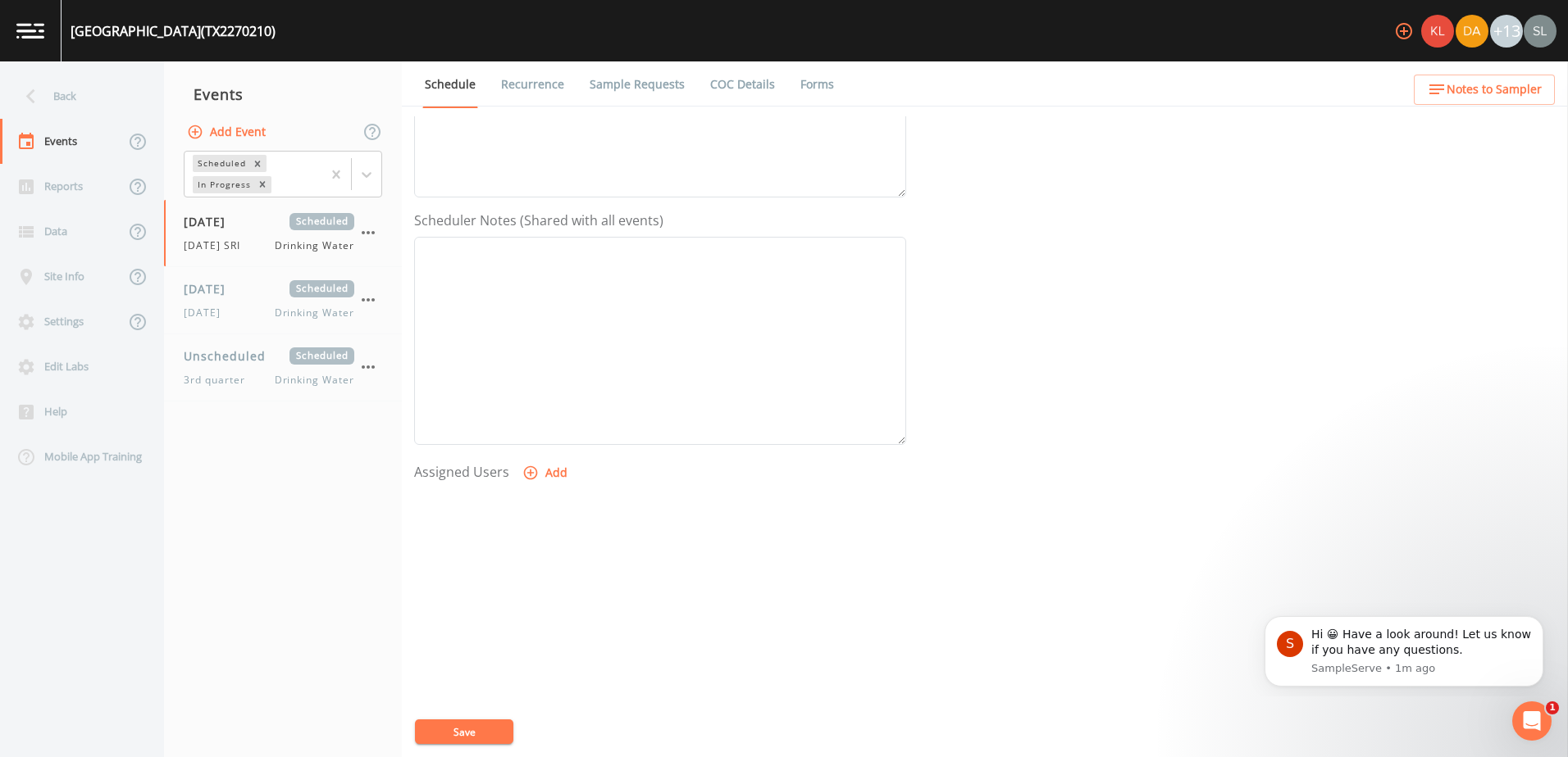
scroll to position [399, 0]
click at [537, 429] on button "Add" at bounding box center [547, 439] width 55 height 31
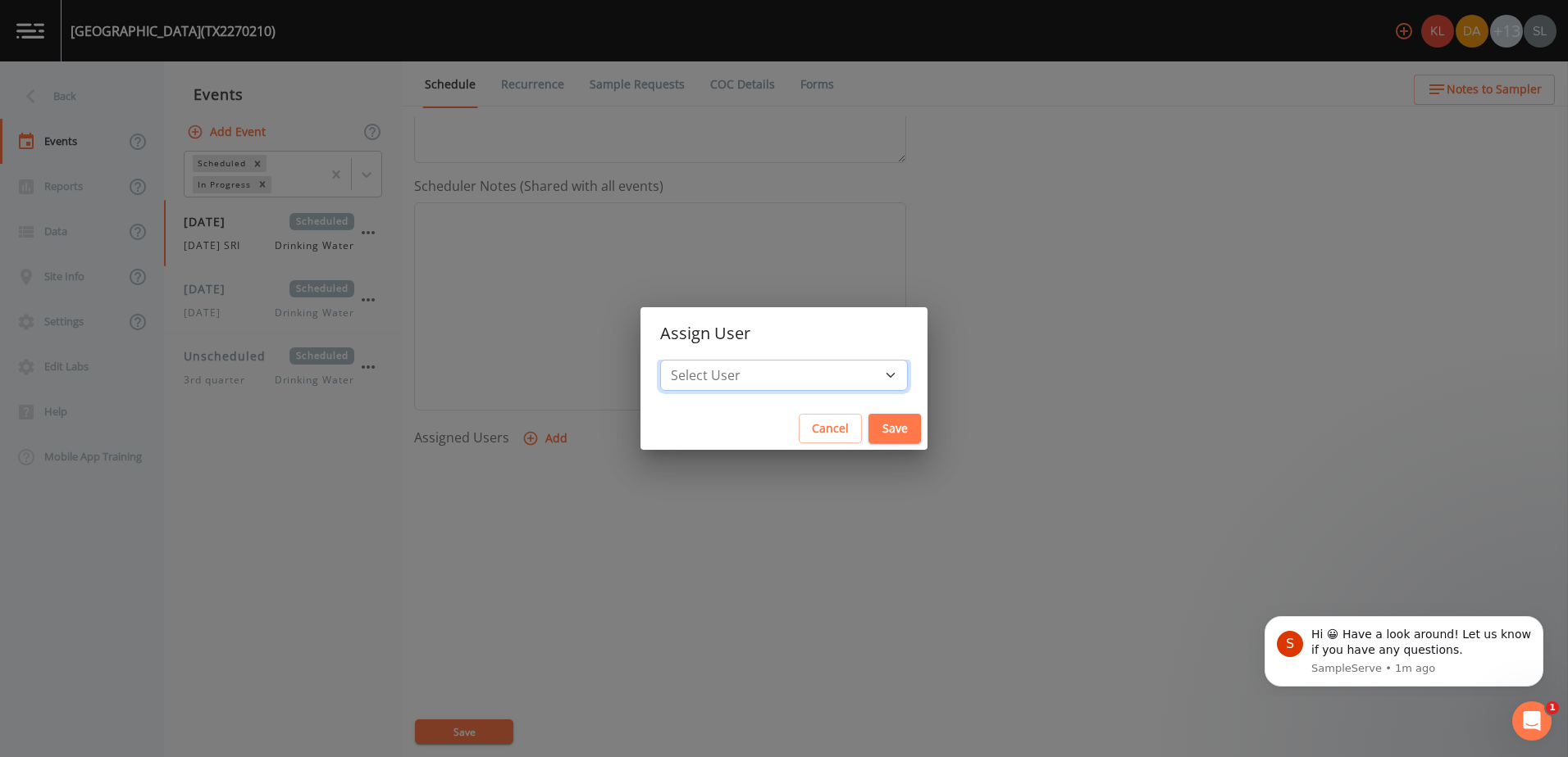
click at [836, 376] on select "Select User [PERSON_NAME] [PERSON_NAME] [PERSON_NAME] [PERSON_NAME] [PERSON_NAM…" at bounding box center [783, 375] width 247 height 32
select select "0023e953-f3f1-45db-ad64-8e5cfc113843"
click at [711, 360] on select "Select User [PERSON_NAME] [PERSON_NAME] [PERSON_NAME] [PERSON_NAME] [PERSON_NAM…" at bounding box center [783, 375] width 247 height 32
click at [868, 428] on button "Save" at bounding box center [894, 430] width 53 height 31
select select
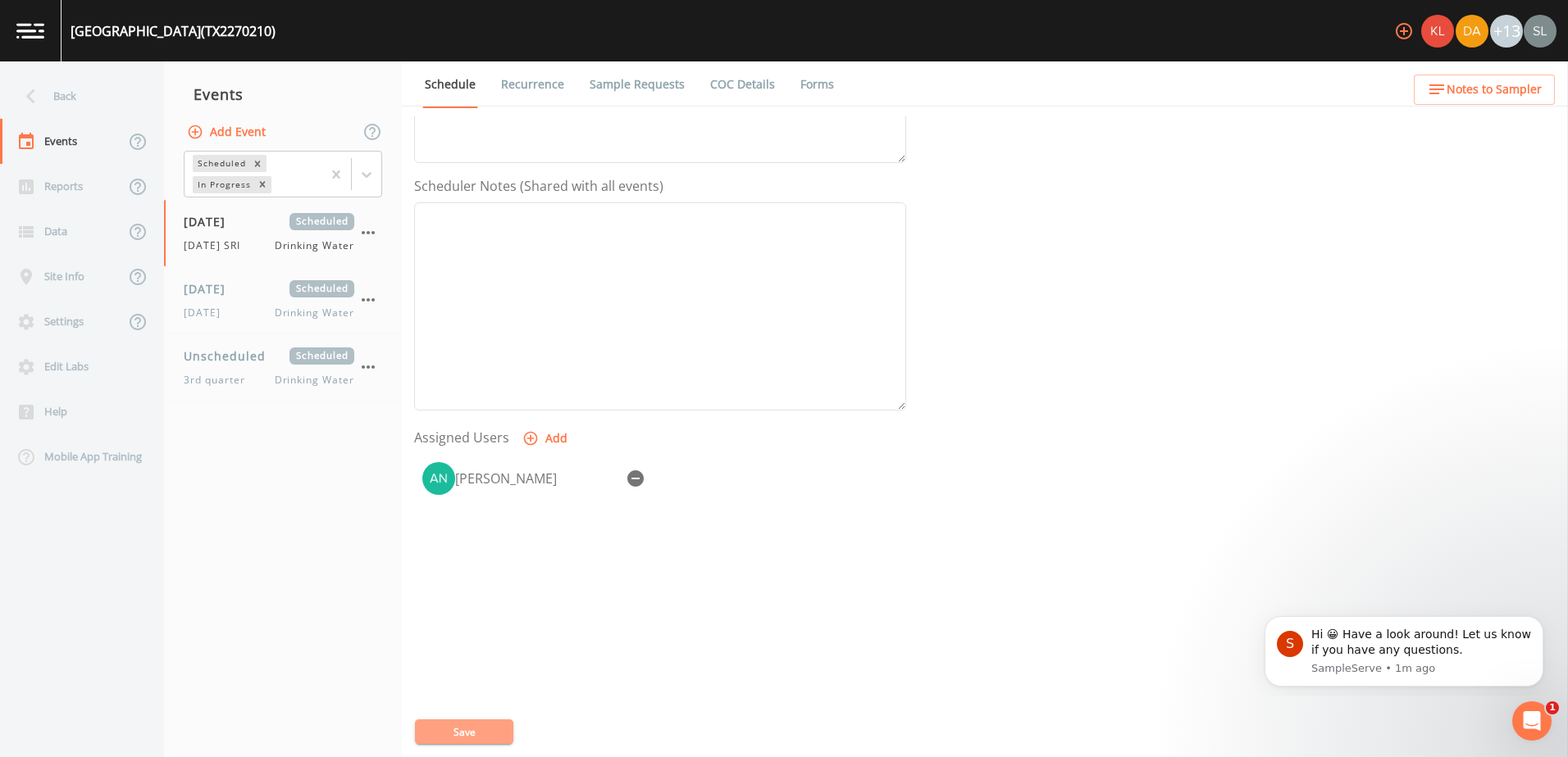
click at [496, 730] on button "Save" at bounding box center [464, 732] width 98 height 25
click at [114, 86] on div "Back" at bounding box center [74, 95] width 148 height 45
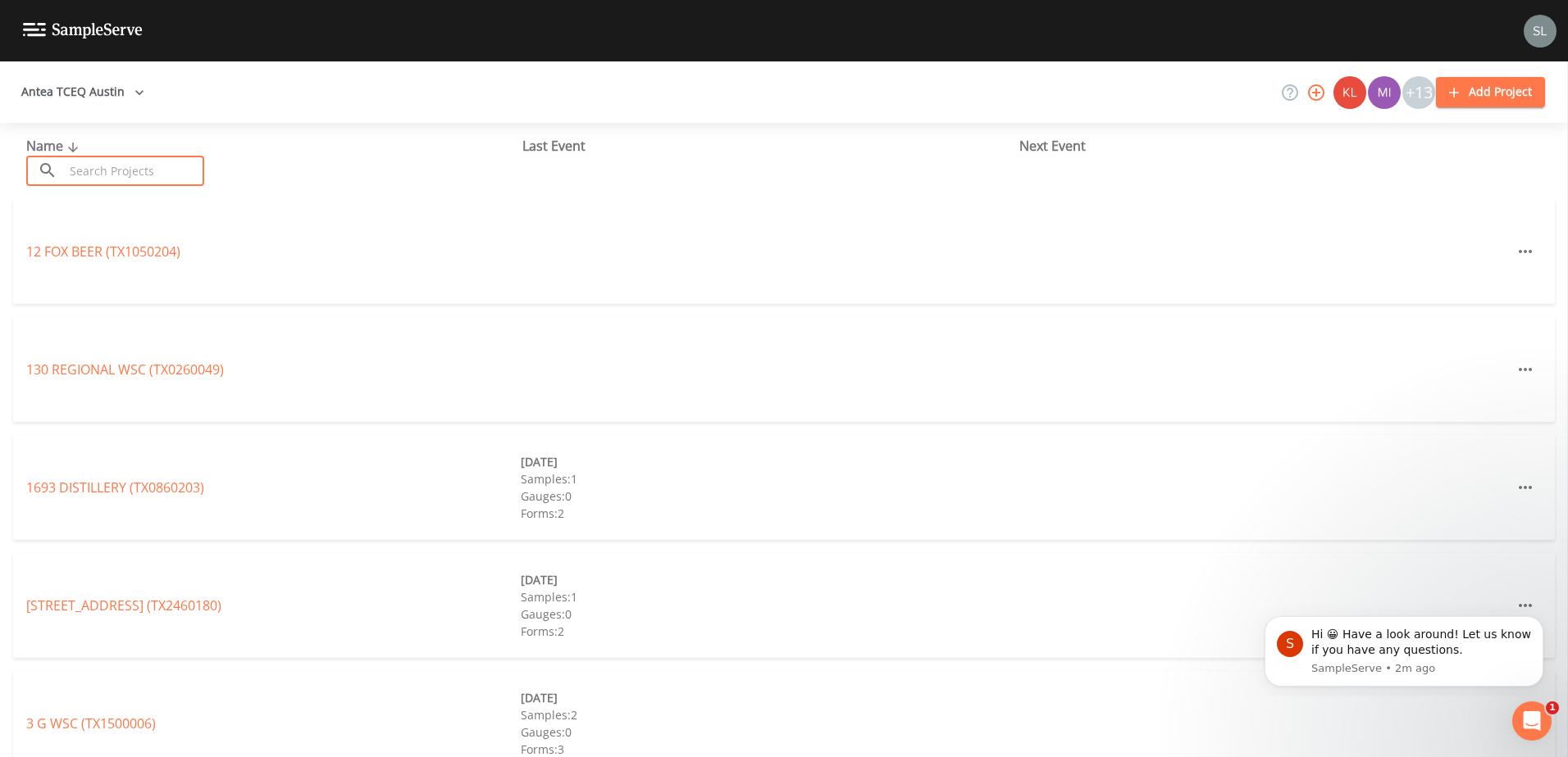
click at [184, 167] on input "text" at bounding box center [134, 171] width 140 height 31
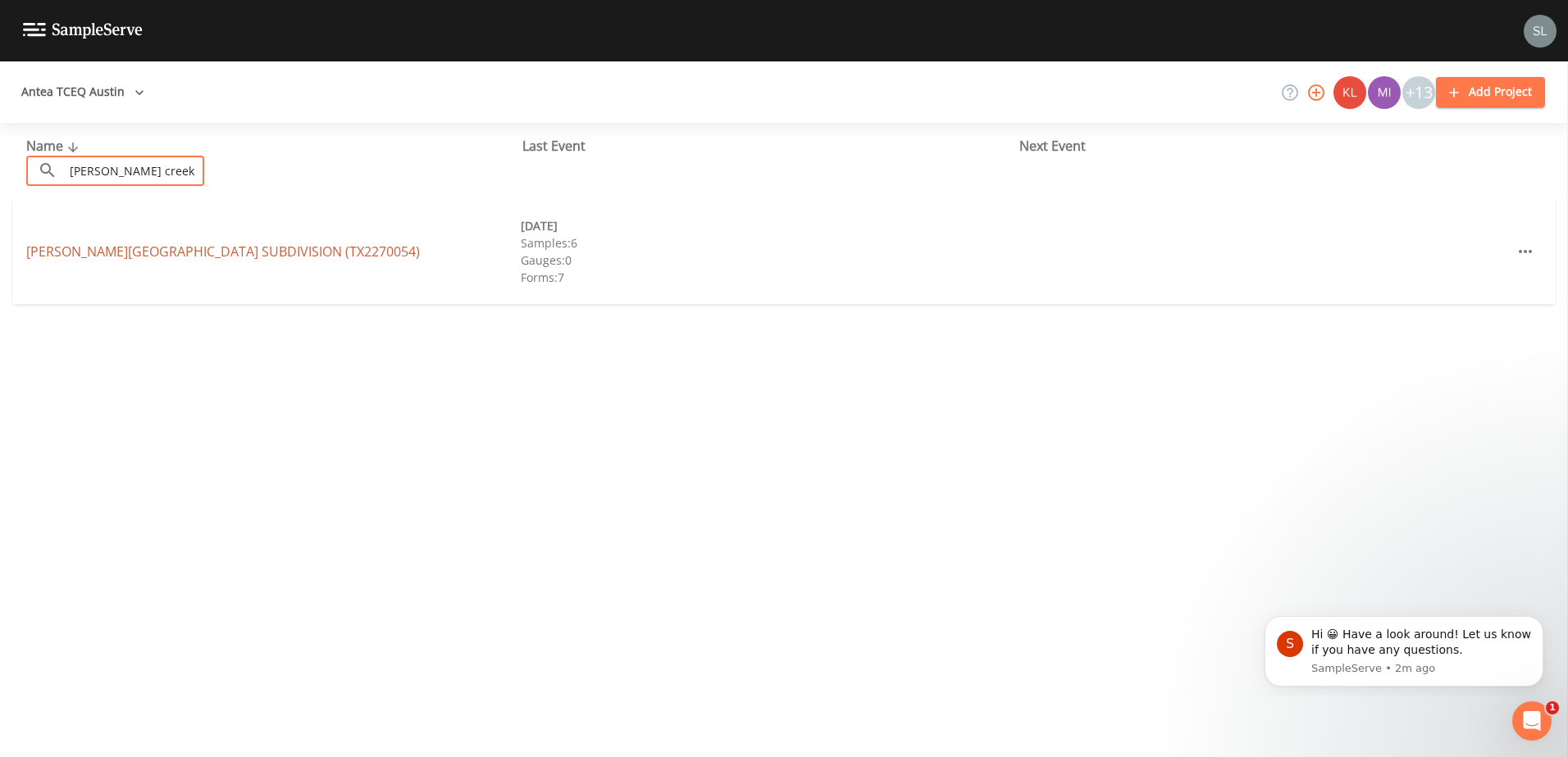
type input "[PERSON_NAME] creek ra"
click at [235, 243] on link "[PERSON_NAME][GEOGRAPHIC_DATA] (TX2270054)" at bounding box center [222, 251] width 393 height 18
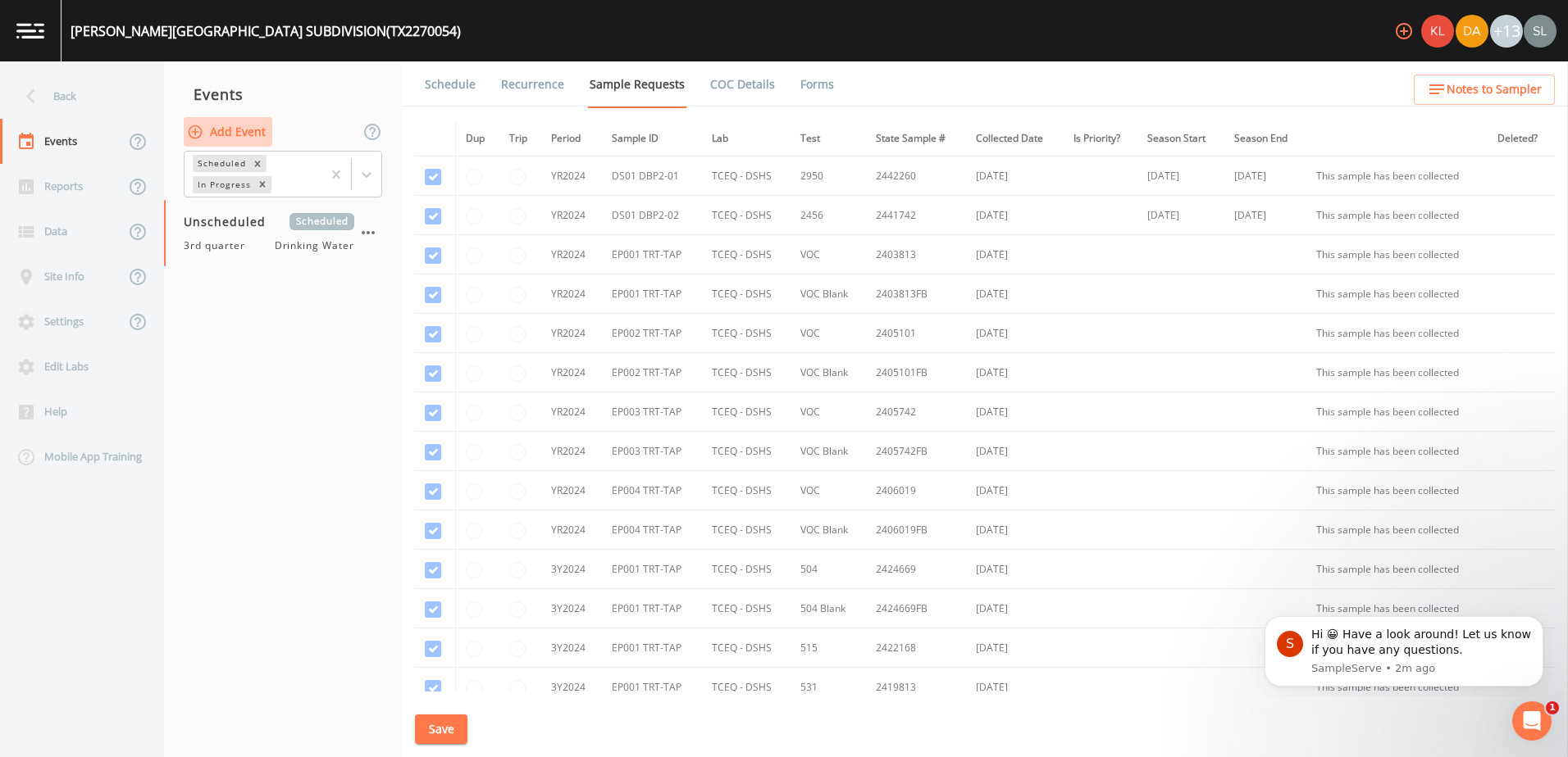
click at [255, 128] on button "Add Event" at bounding box center [227, 133] width 89 height 31
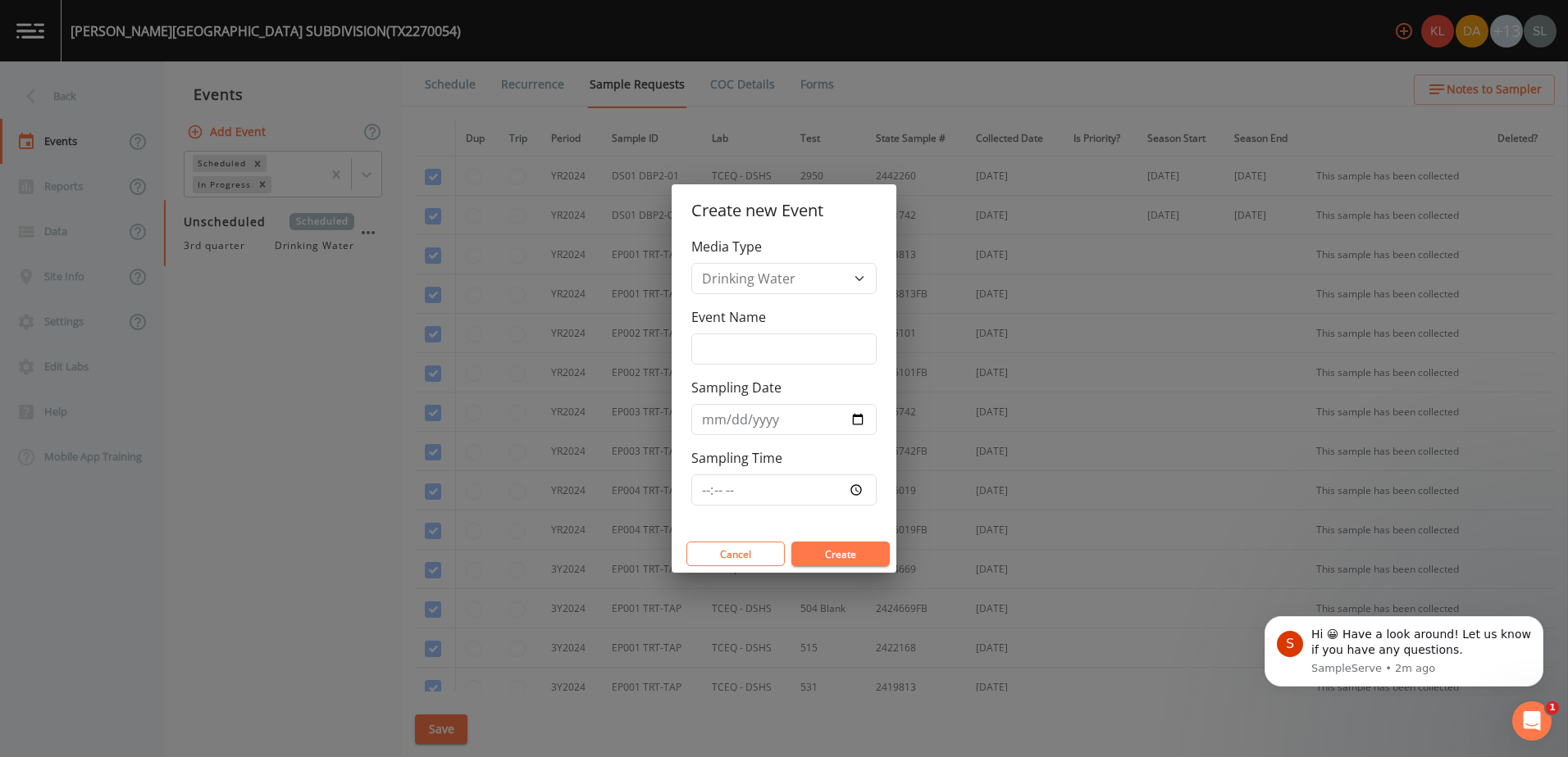
click at [744, 367] on div "Media Type Drinking Water Event Name Sampling Date Sampling Time" at bounding box center [783, 386] width 224 height 299
click at [729, 350] on input "Event Name" at bounding box center [784, 349] width 185 height 32
type input "h"
click at [838, 557] on button "Create" at bounding box center [840, 555] width 98 height 25
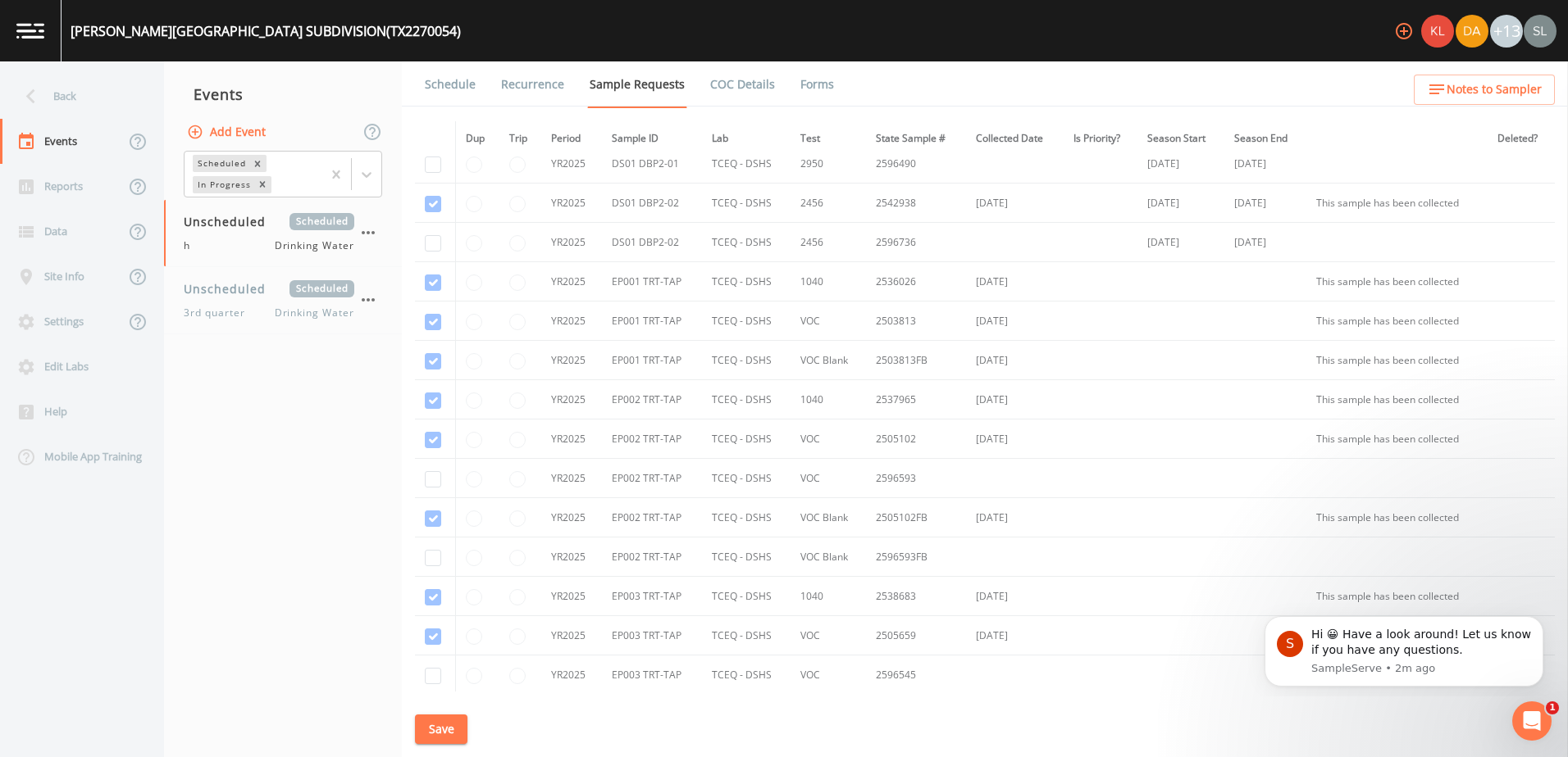
scroll to position [1576, 0]
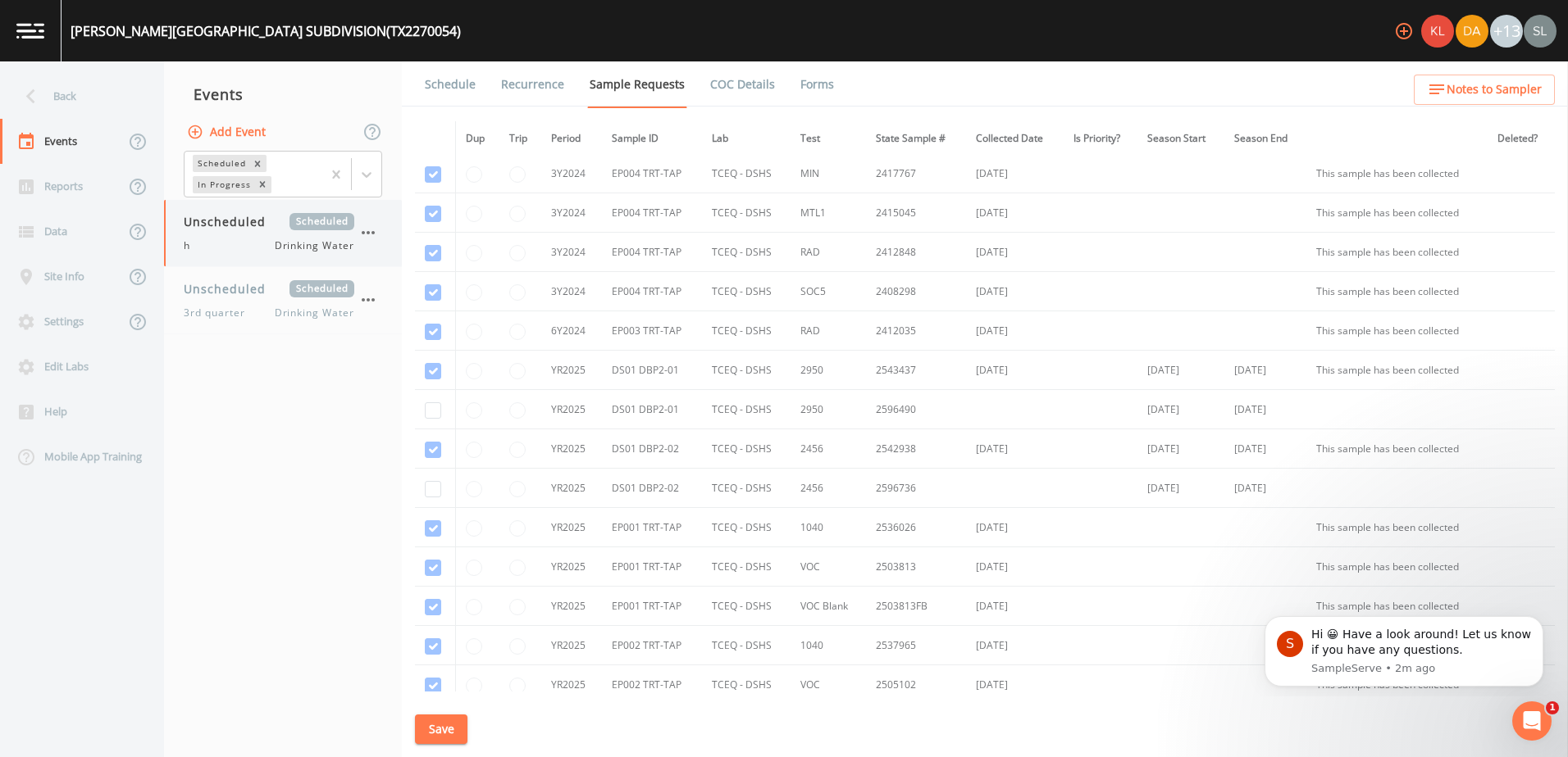
click at [270, 247] on div "h Drinking Water" at bounding box center [268, 245] width 171 height 14
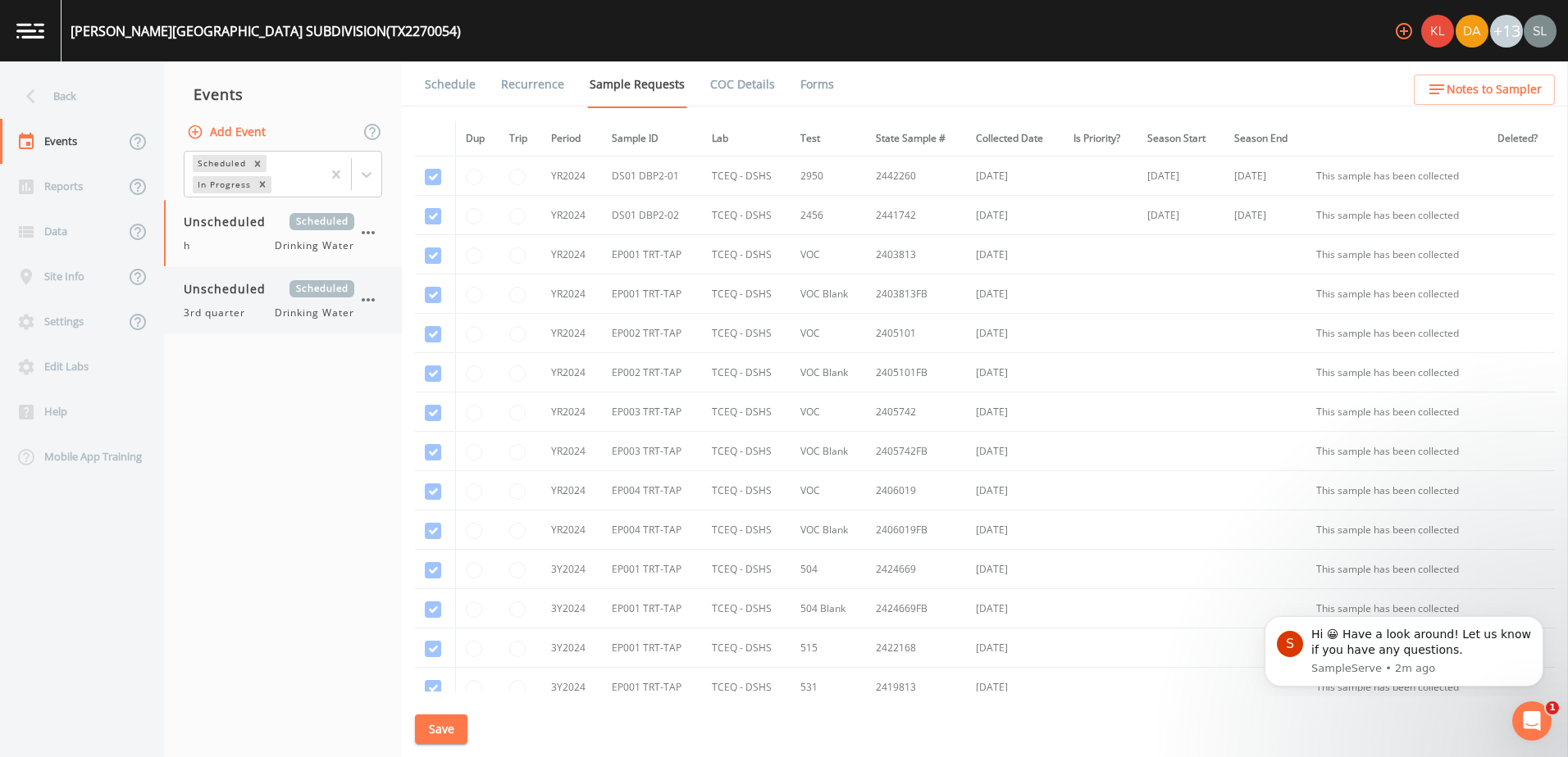
click at [276, 297] on div "Unscheduled Scheduled" at bounding box center [268, 289] width 171 height 17
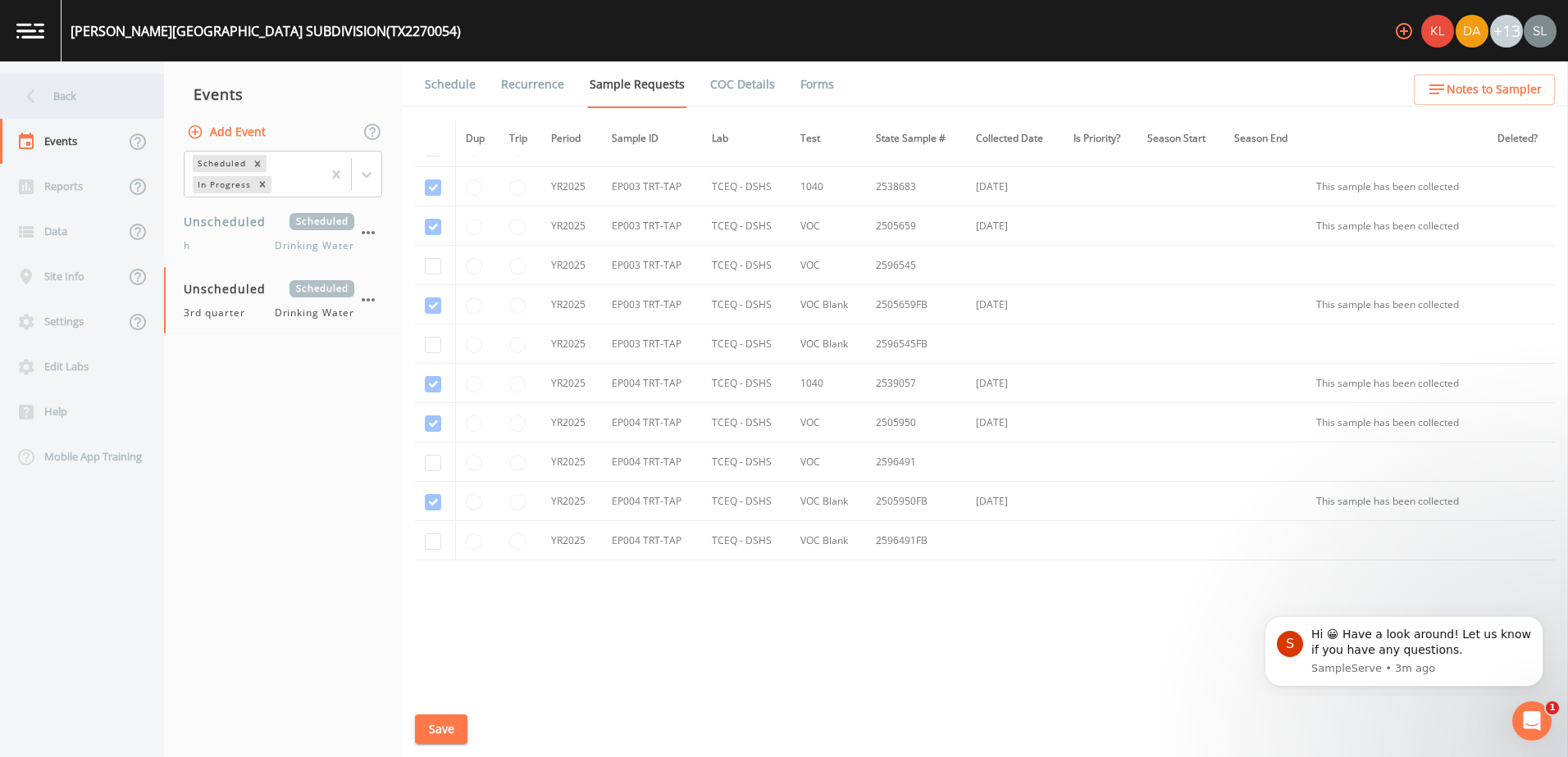
click at [87, 109] on div "Back" at bounding box center [74, 95] width 148 height 45
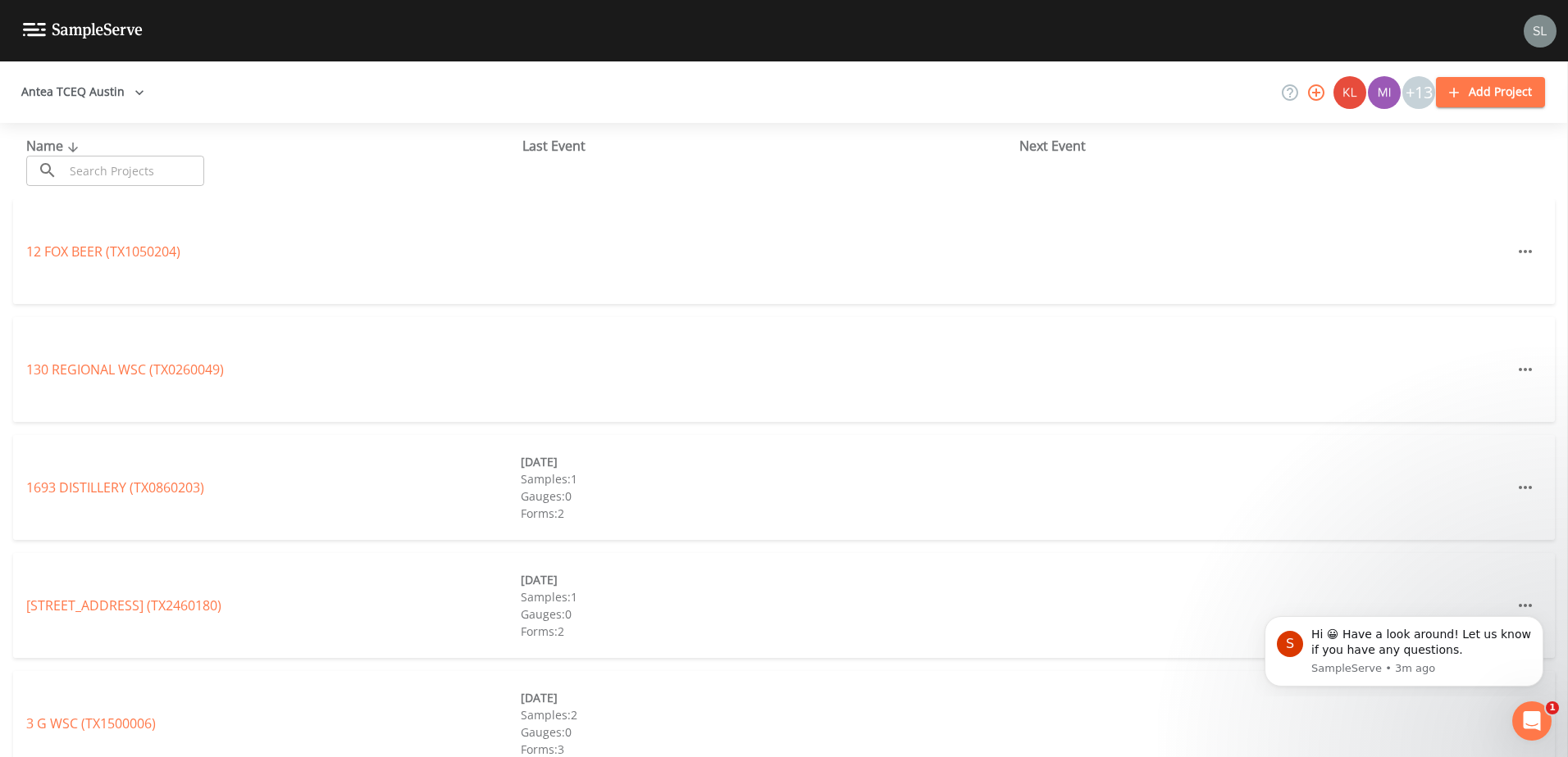
click at [130, 171] on input "text" at bounding box center [134, 171] width 140 height 31
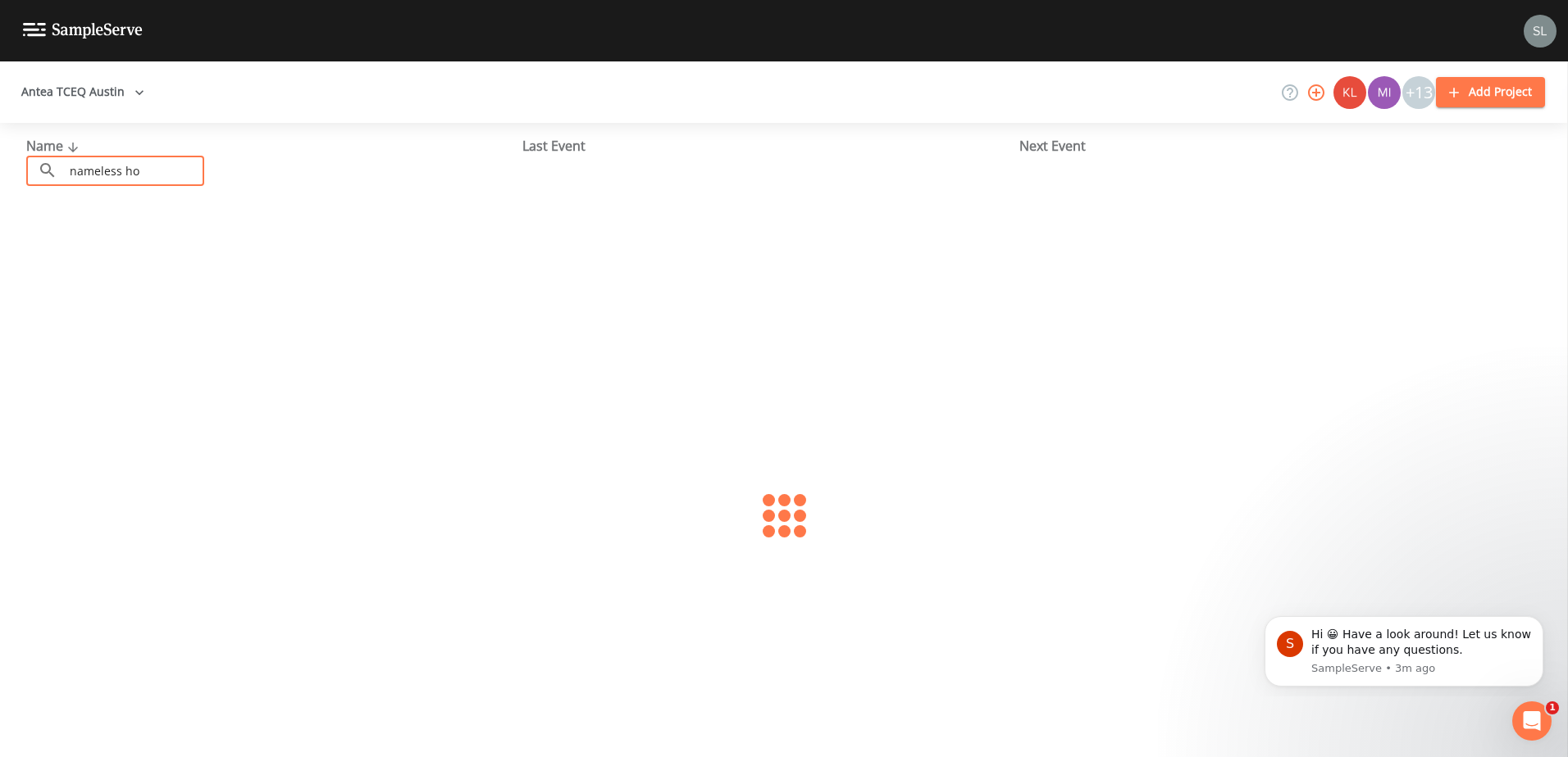
type input "nameless ho"
drag, startPoint x: 165, startPoint y: 165, endPoint x: 44, endPoint y: 162, distance: 121.0
click at [44, 162] on div "​ nameless ho ​" at bounding box center [115, 171] width 178 height 31
type input "c"
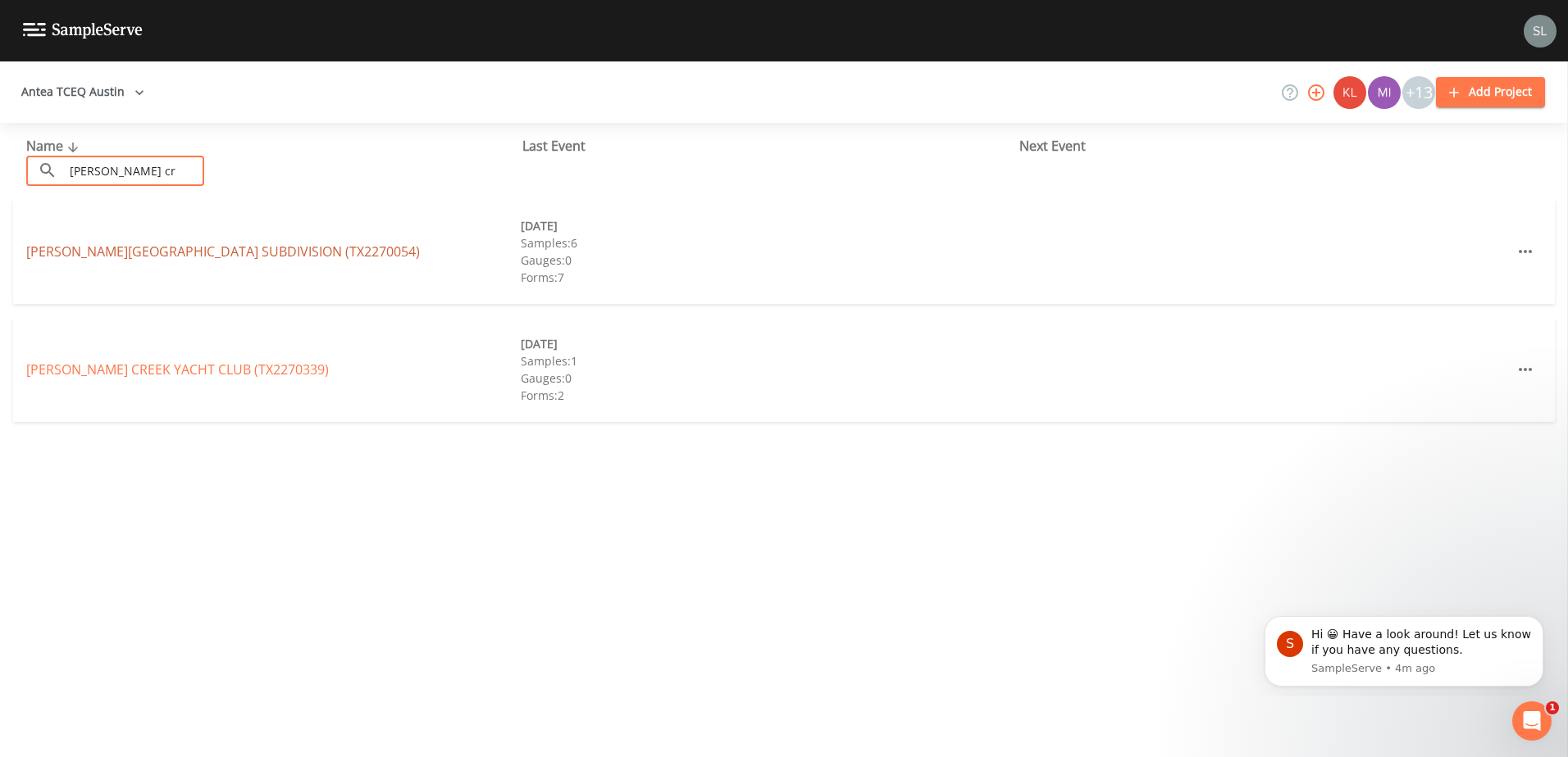
type input "[PERSON_NAME] cr"
click at [50, 258] on link "[PERSON_NAME][GEOGRAPHIC_DATA] (TX2270054)" at bounding box center [222, 251] width 393 height 18
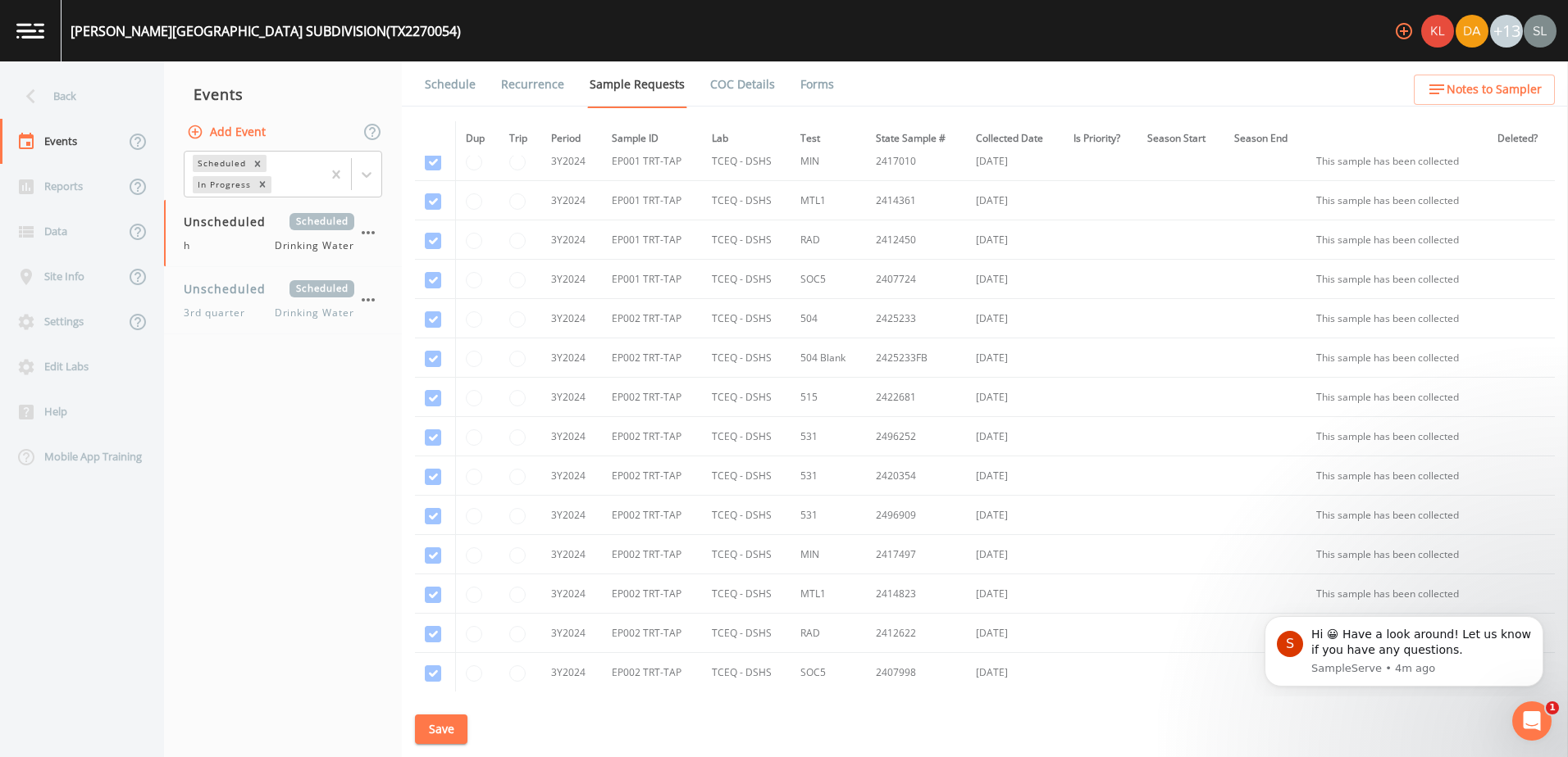
scroll to position [574, 0]
click at [246, 316] on span "3rd quarter" at bounding box center [219, 312] width 72 height 14
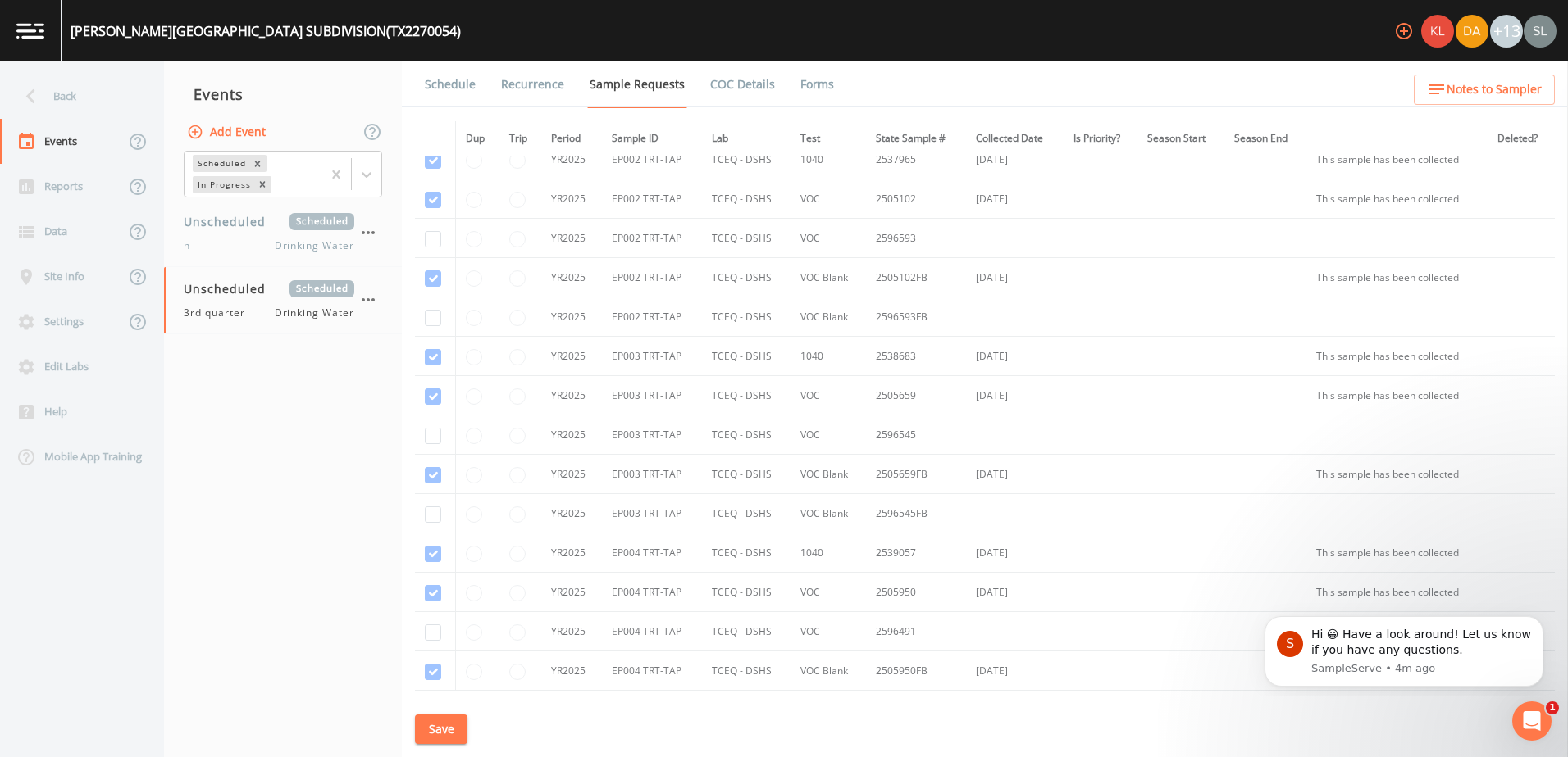
scroll to position [2232, 0]
